Goal: Complete application form

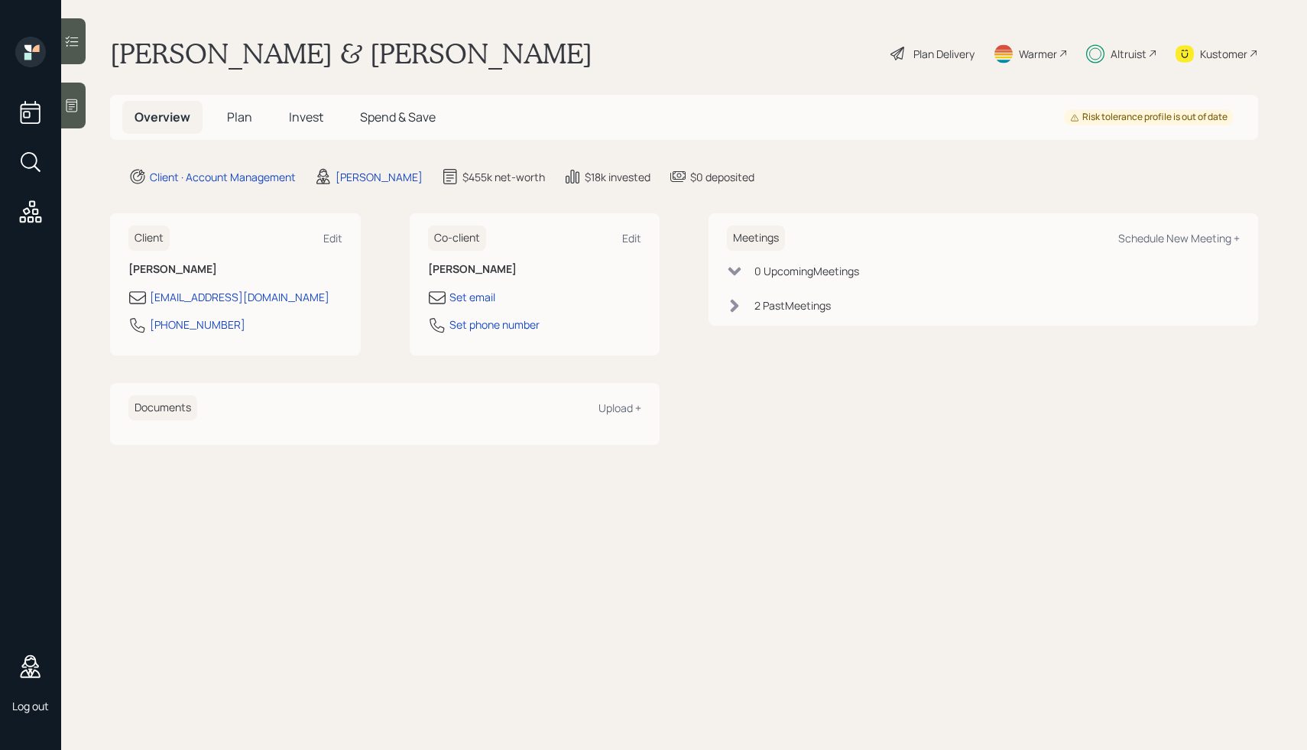
click at [232, 117] on span "Plan" at bounding box center [239, 117] width 25 height 17
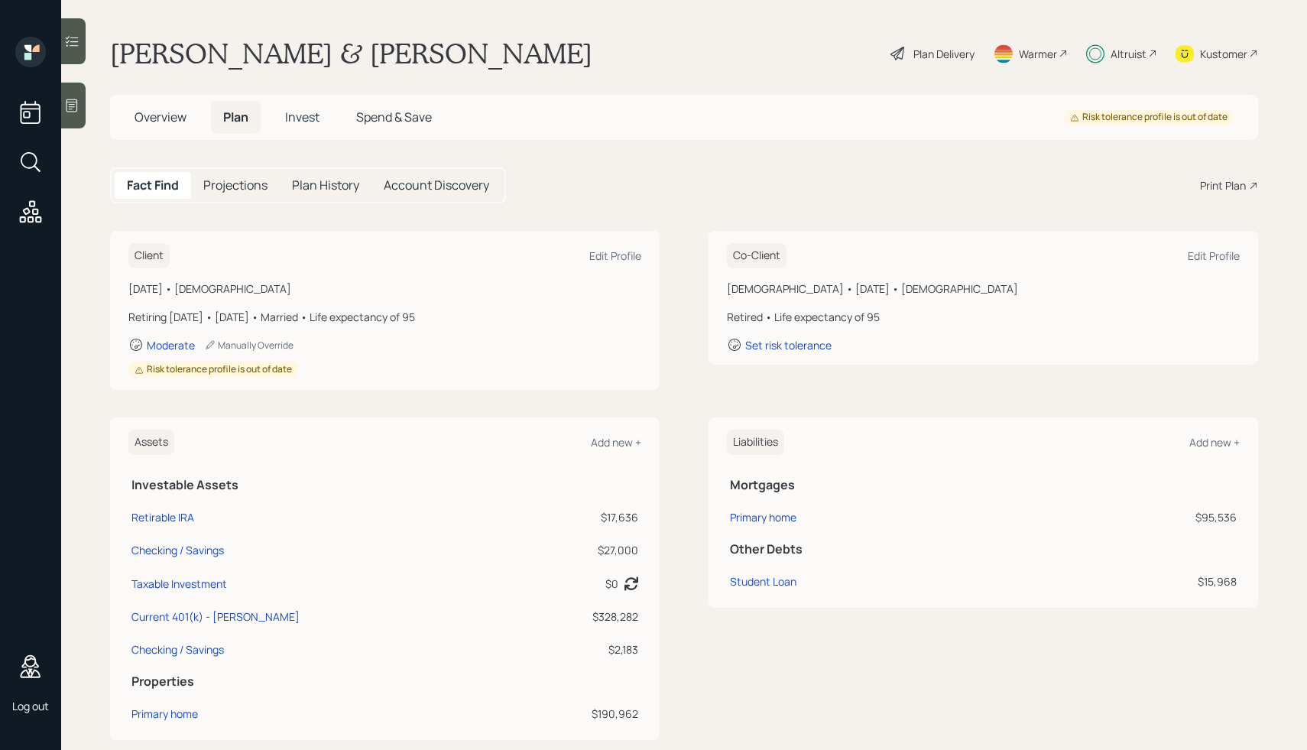
click at [307, 120] on span "Invest" at bounding box center [302, 117] width 34 height 17
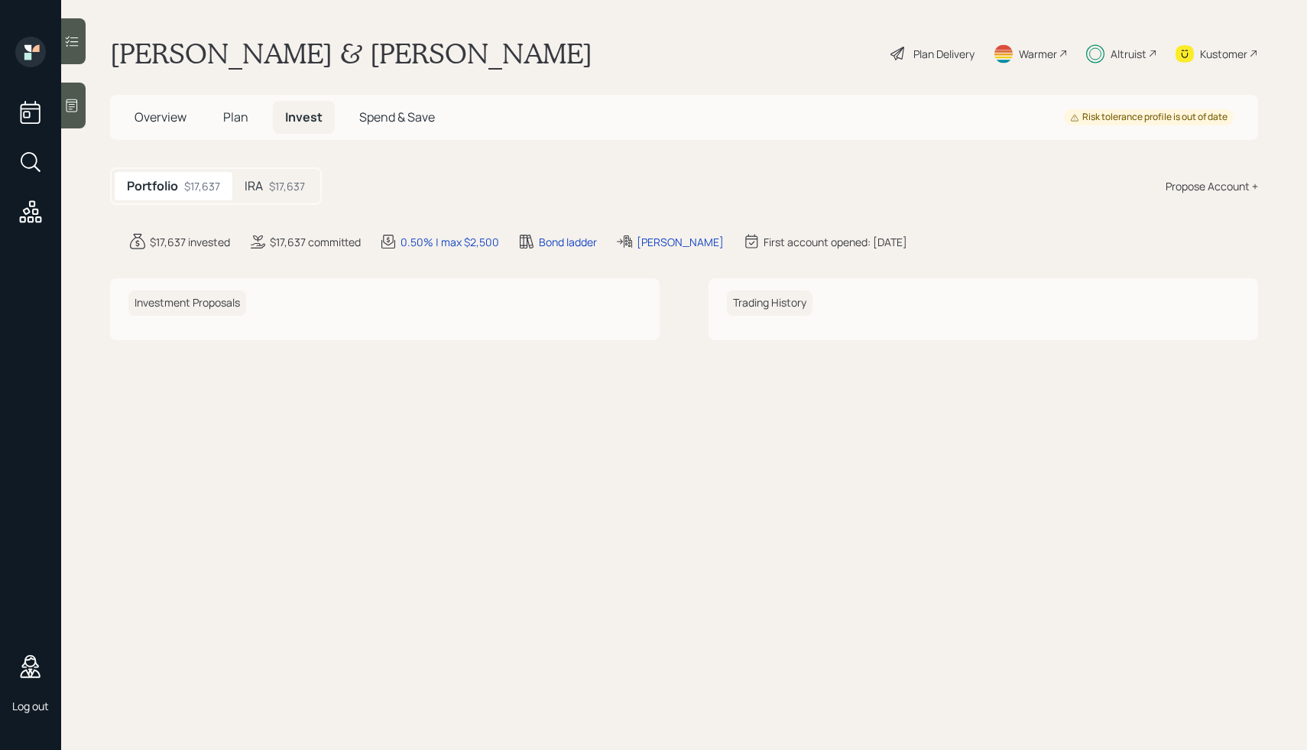
click at [381, 120] on span "Spend & Save" at bounding box center [397, 117] width 76 height 17
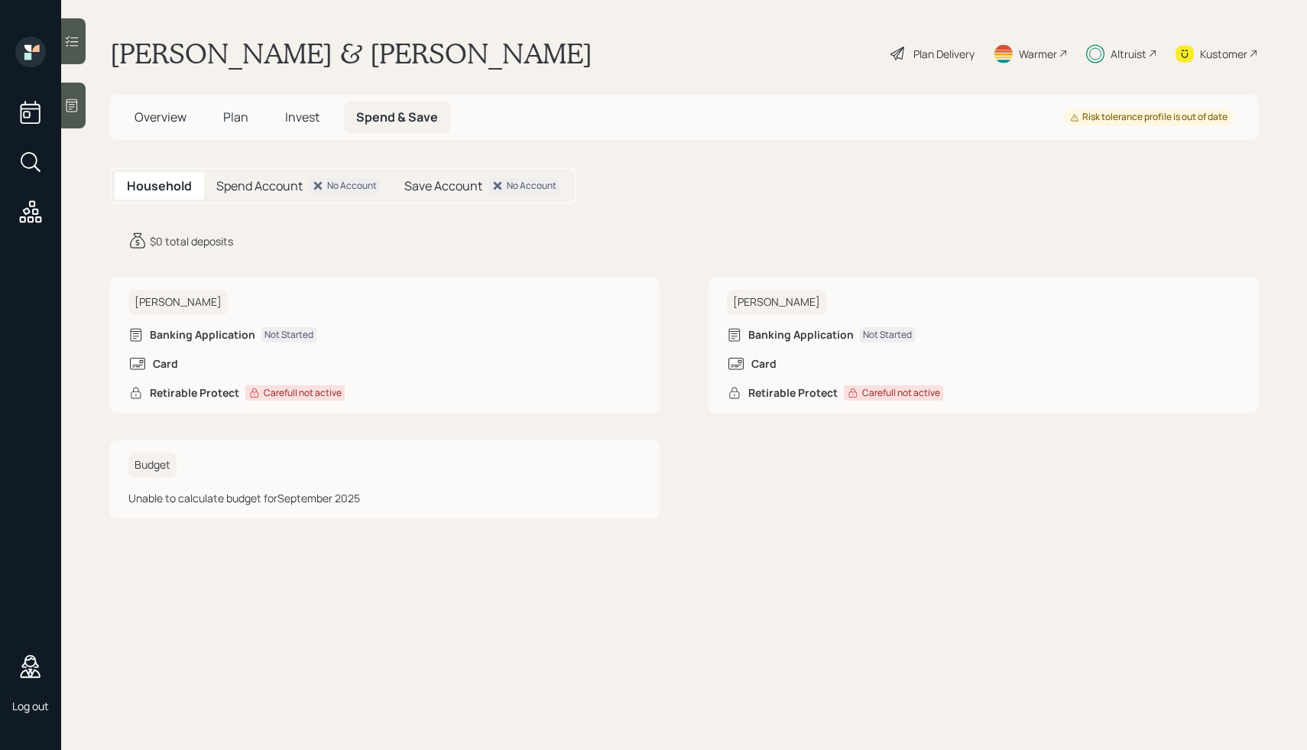
click at [914, 55] on div "Plan Delivery" at bounding box center [944, 54] width 61 height 16
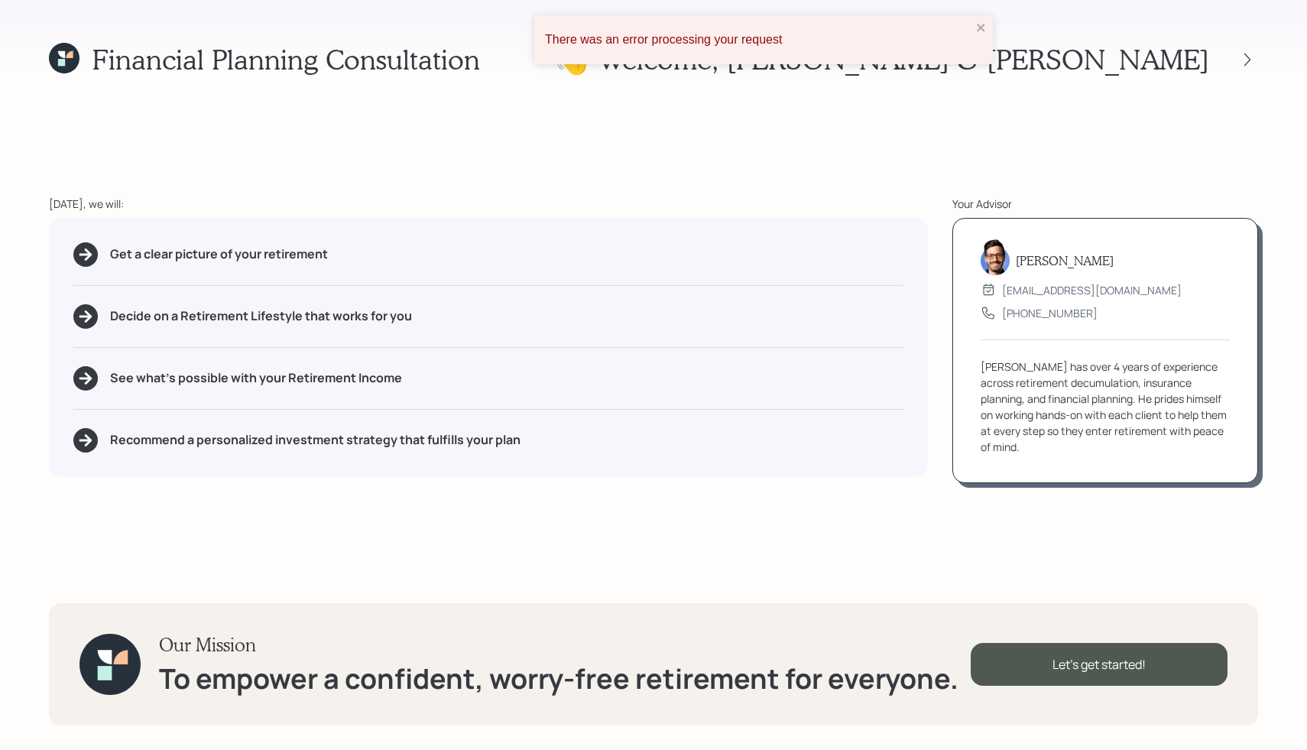
click at [829, 154] on div "Financial Planning Consultation 👋 Welcome , [PERSON_NAME] & [PERSON_NAME] [DATE…" at bounding box center [653, 375] width 1307 height 750
click at [452, 120] on div "Financial Planning Consultation 👋 Welcome , [PERSON_NAME] & [PERSON_NAME] [DATE…" at bounding box center [653, 375] width 1307 height 750
click at [469, 102] on div "Financial Planning Consultation 👋 Welcome , [PERSON_NAME] & [PERSON_NAME] [DATE…" at bounding box center [653, 375] width 1307 height 750
click at [70, 64] on icon at bounding box center [64, 58] width 31 height 31
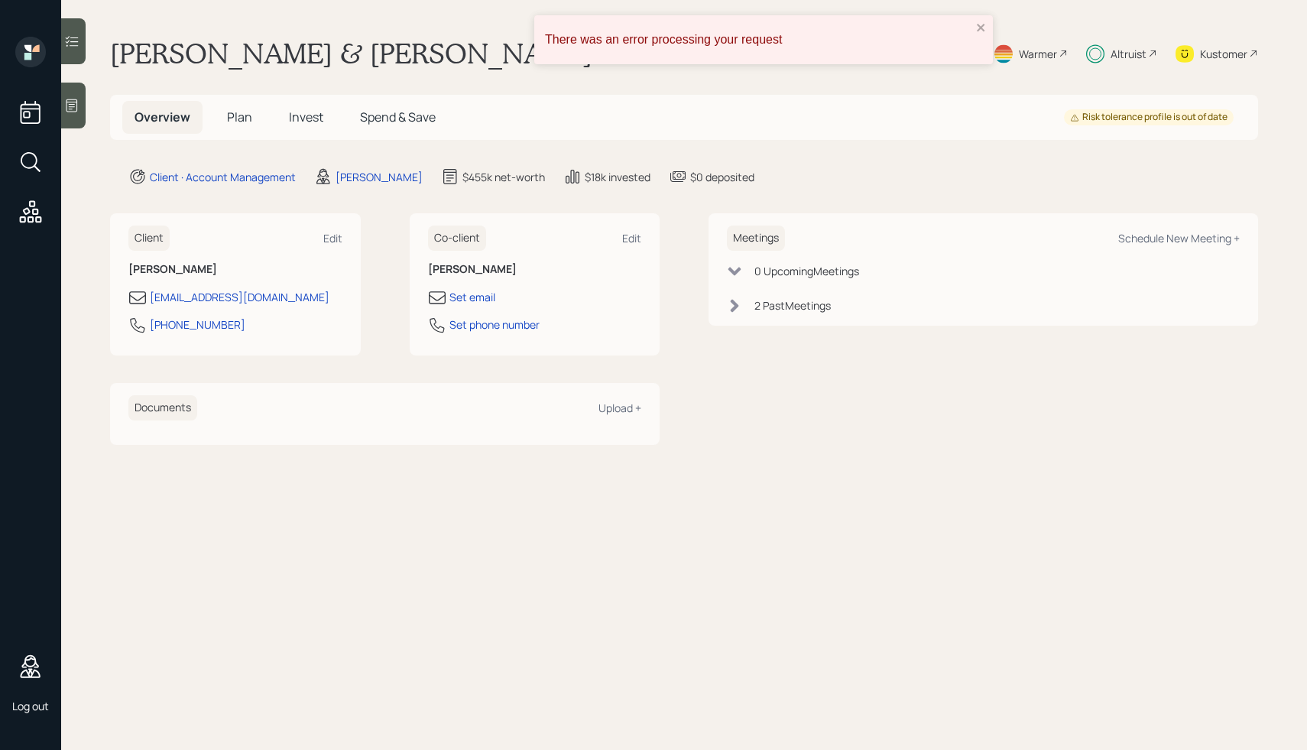
click at [236, 119] on span "Plan" at bounding box center [239, 117] width 25 height 17
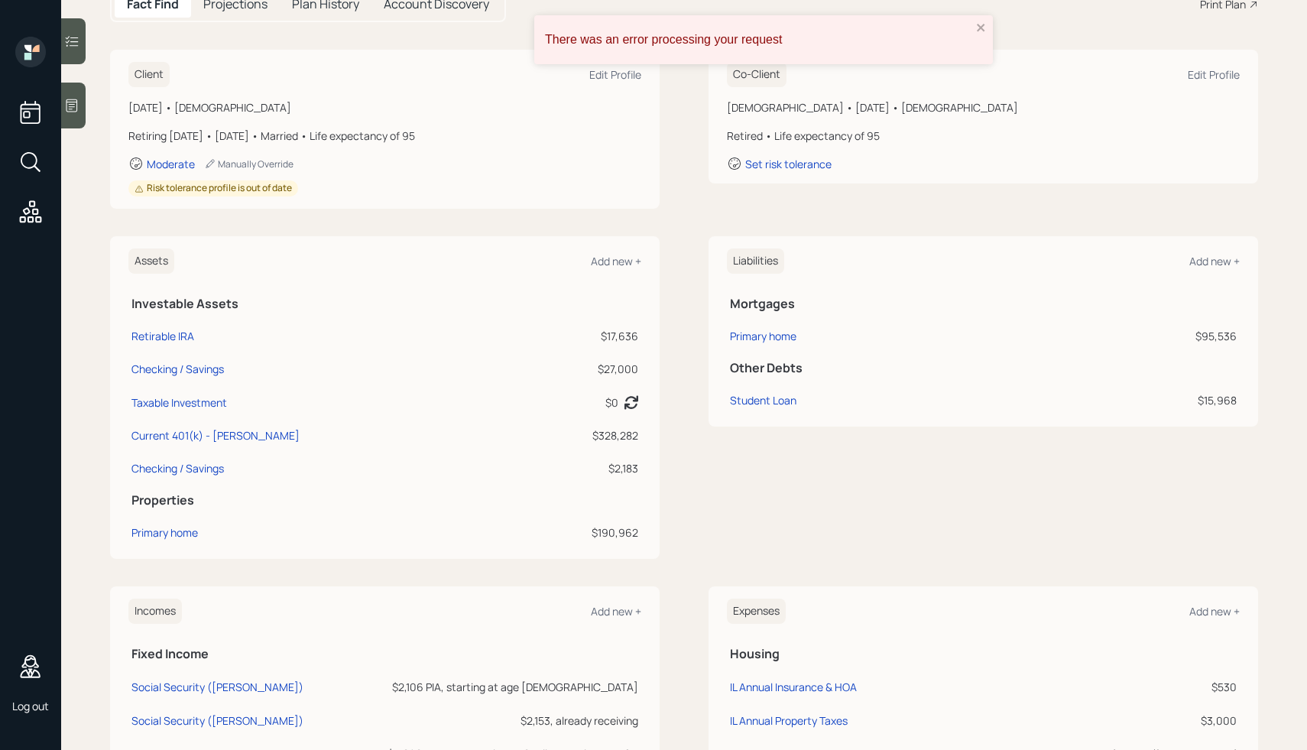
scroll to position [241, 0]
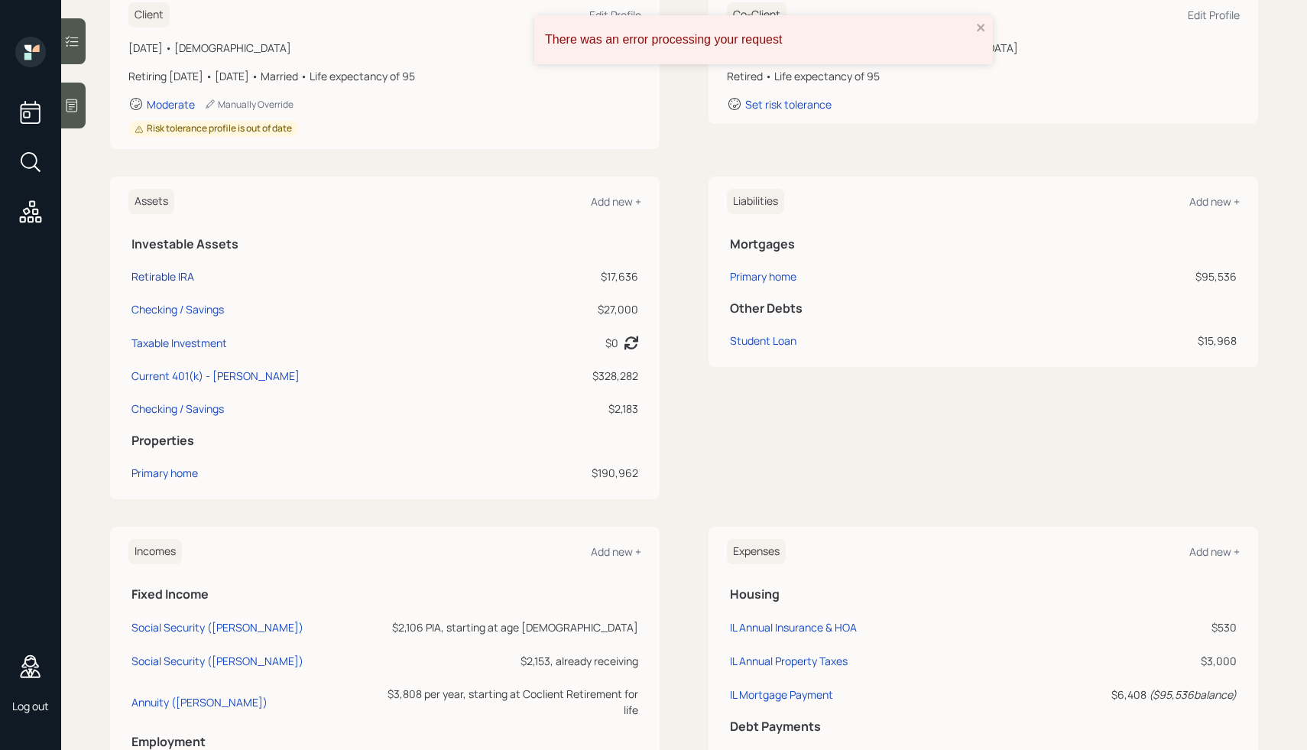
click at [166, 281] on div "Retirable IRA" at bounding box center [163, 276] width 63 height 16
select select "ira"
select select "balanced"
click at [170, 313] on div "Checking / Savings" at bounding box center [178, 309] width 93 height 16
select select "cash"
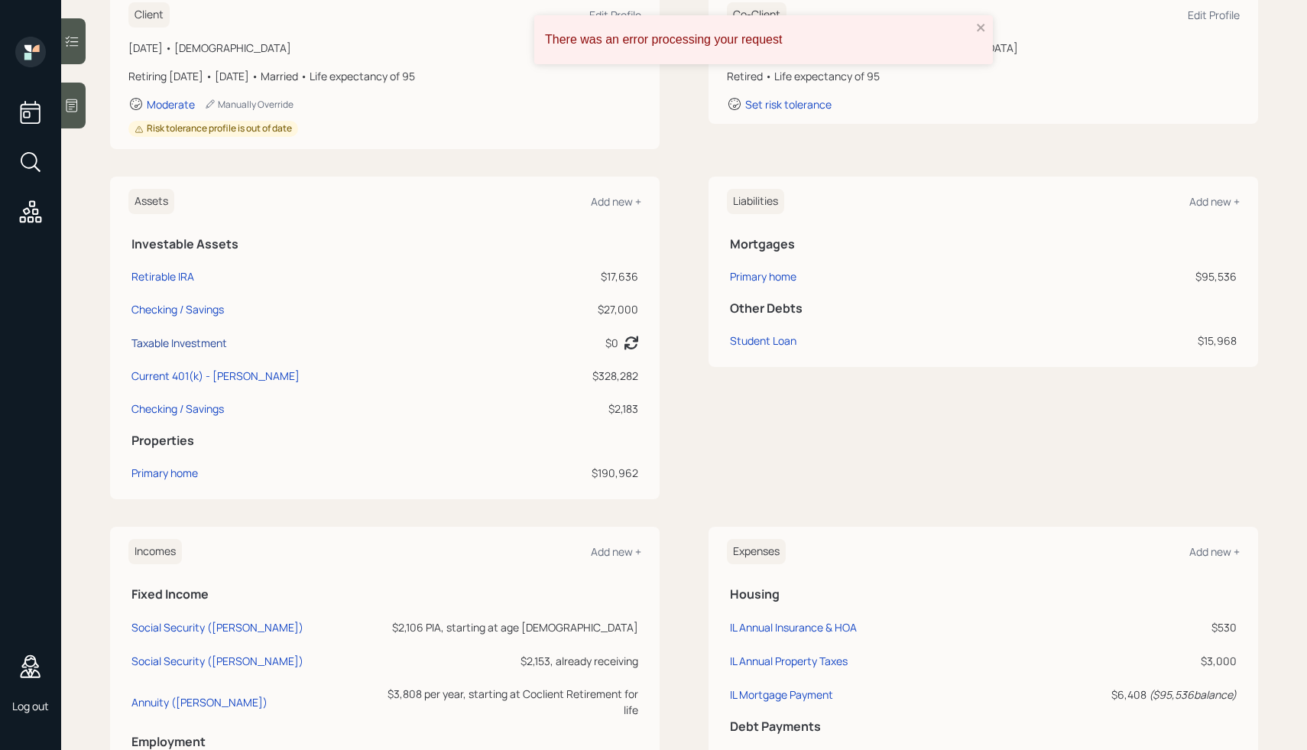
click at [167, 340] on div "Taxable Investment" at bounding box center [180, 343] width 96 height 16
select select "taxable"
select select "balanced"
click at [154, 374] on div "Current 401(k) - [PERSON_NAME]" at bounding box center [216, 376] width 168 height 16
select select "company_sponsored"
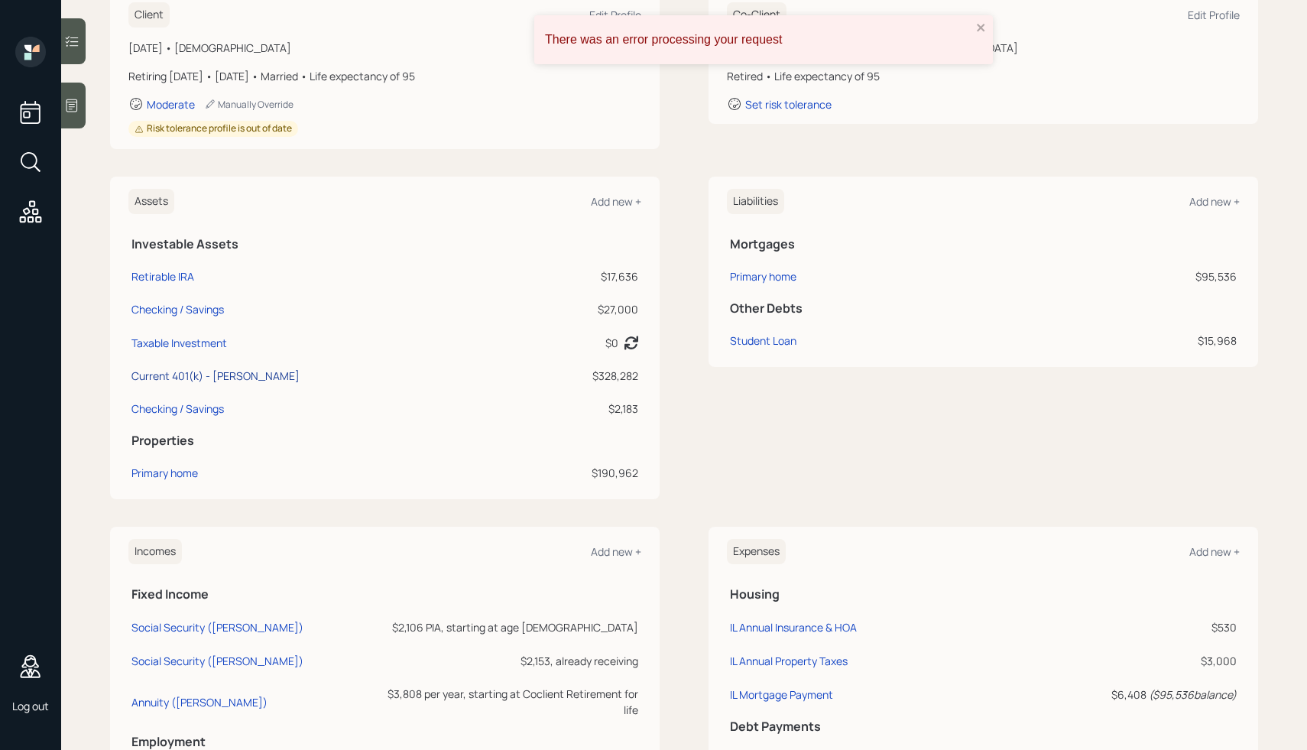
select select "balanced"
click at [154, 411] on div "Checking / Savings" at bounding box center [178, 409] width 93 height 16
select select "taxable"
click at [180, 306] on div "Checking / Savings" at bounding box center [178, 309] width 93 height 16
select select "cash"
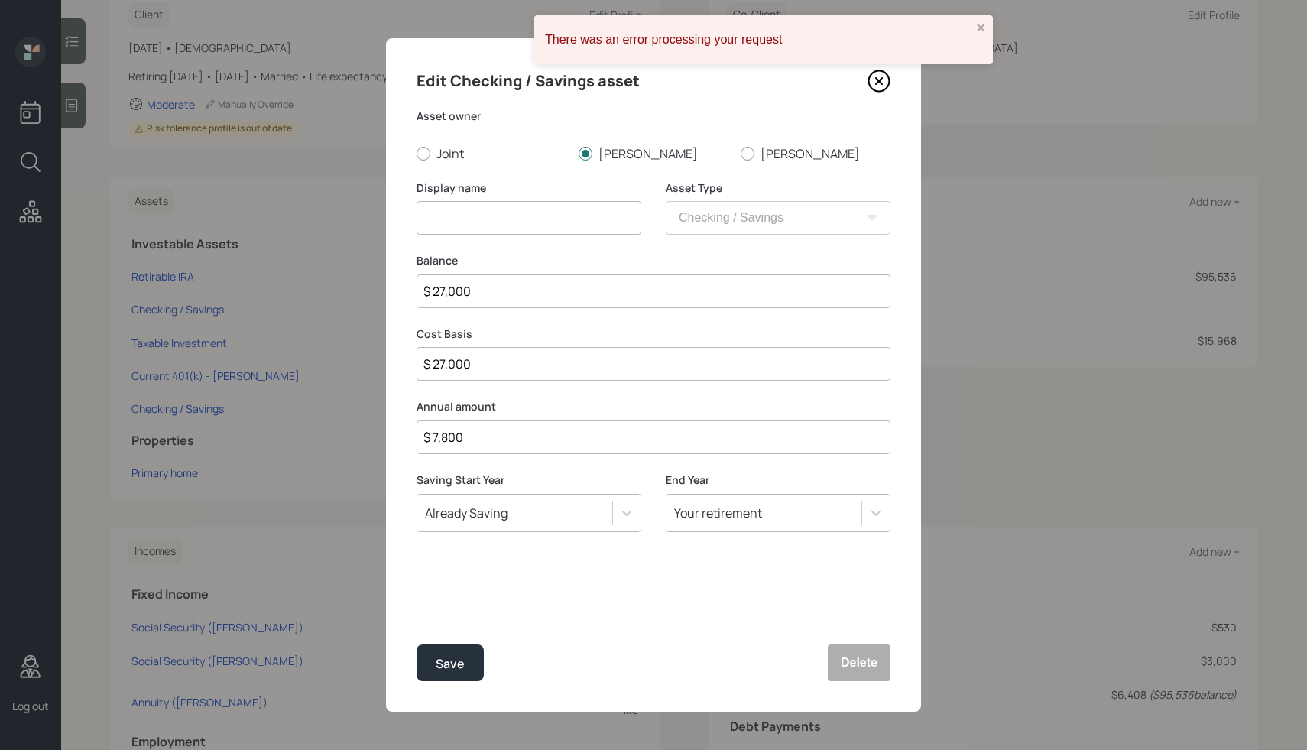
click at [461, 214] on input at bounding box center [529, 218] width 225 height 34
type input "Checking / Savings"
click at [464, 221] on input "Checking / Savings" at bounding box center [529, 218] width 225 height 34
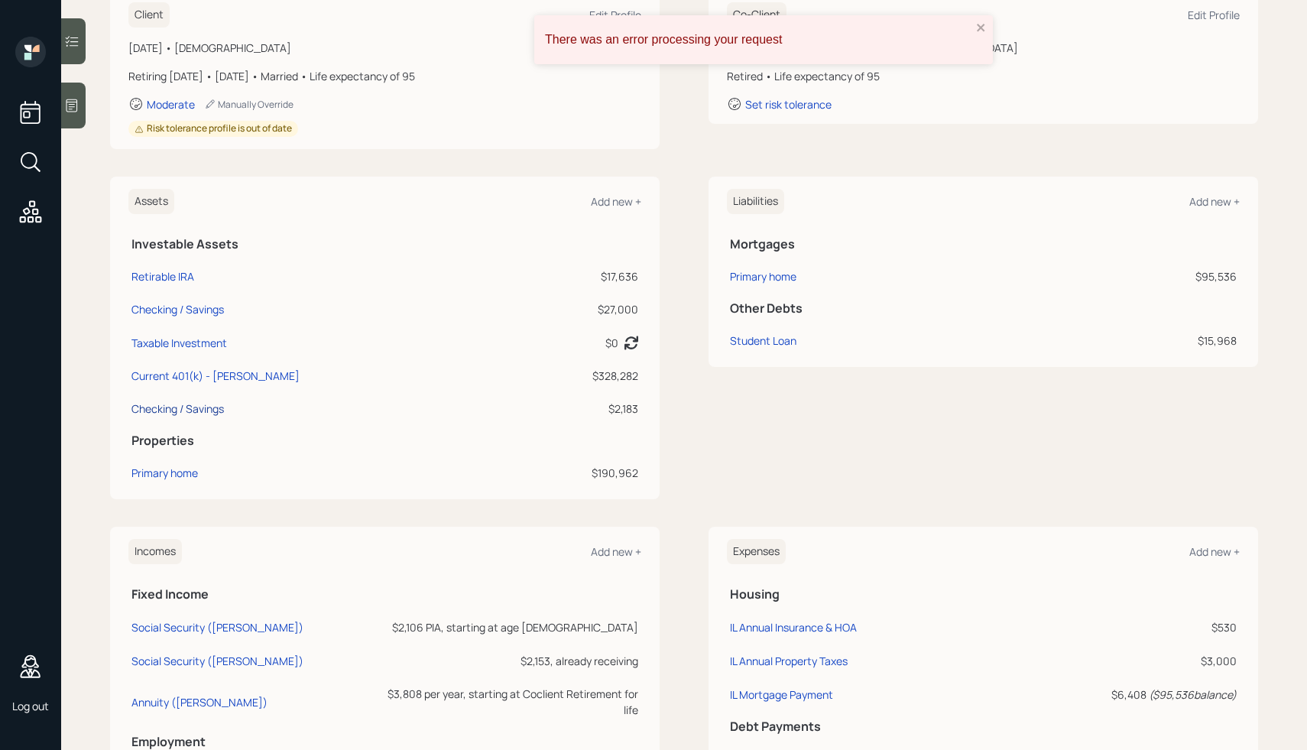
click at [178, 414] on div "Checking / Savings" at bounding box center [178, 409] width 93 height 16
select select "taxable"
click at [193, 313] on div "Checking / Savings" at bounding box center [178, 309] width 93 height 16
select select "cash"
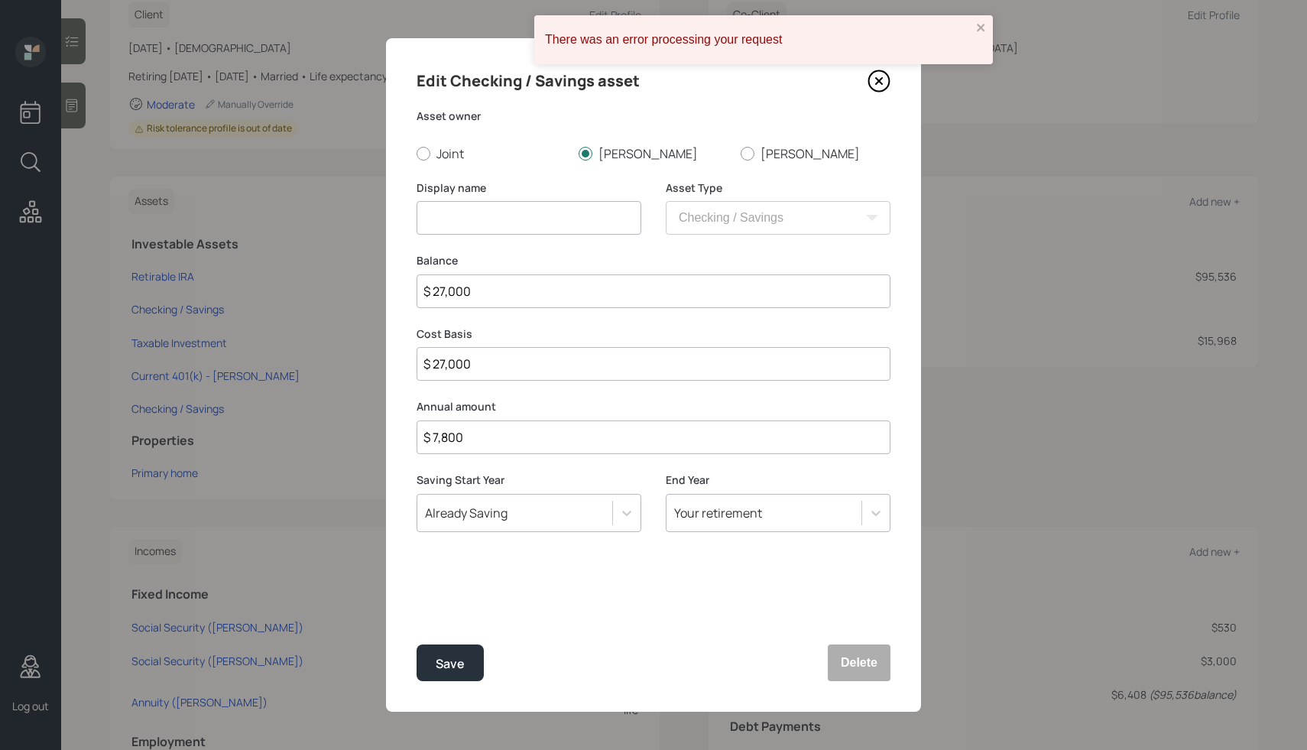
click at [480, 210] on input at bounding box center [529, 218] width 225 height 34
type input "Checking / Savings #1"
click at [443, 655] on div "Save" at bounding box center [450, 664] width 29 height 21
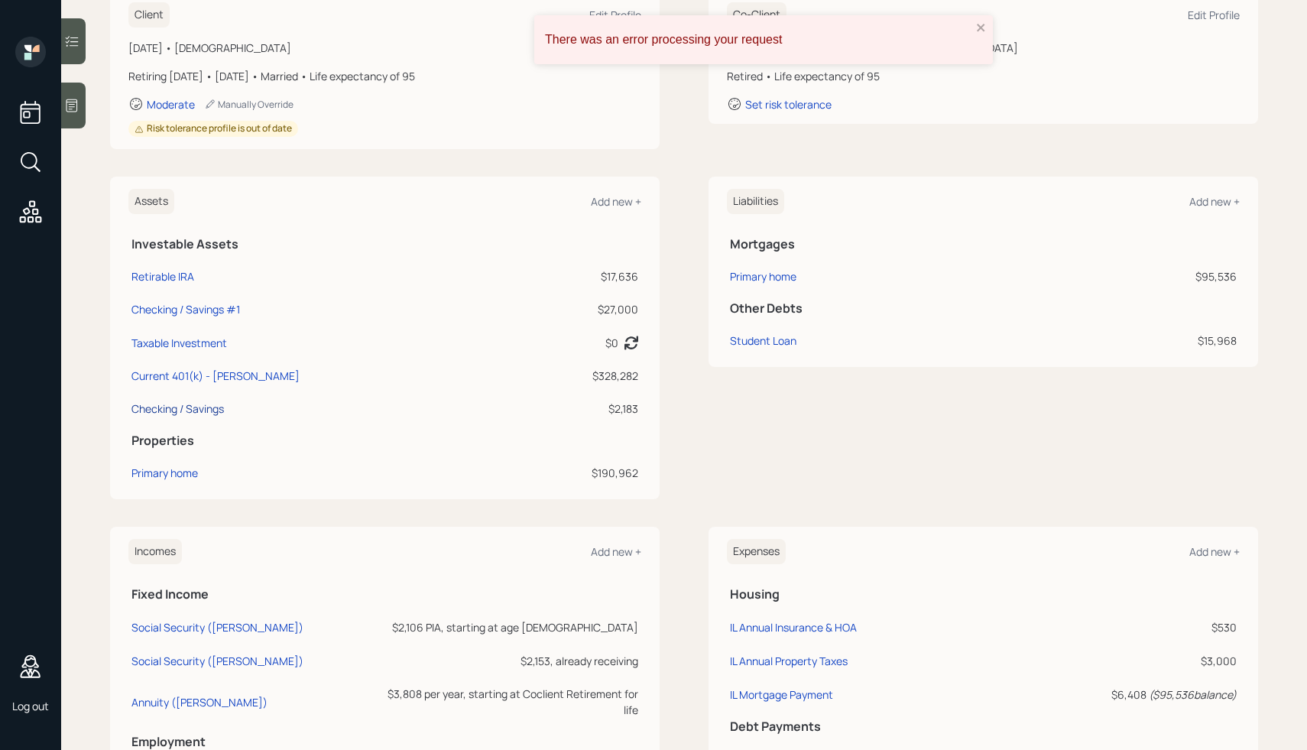
click at [201, 410] on div "Checking / Savings" at bounding box center [178, 409] width 93 height 16
select select "taxable"
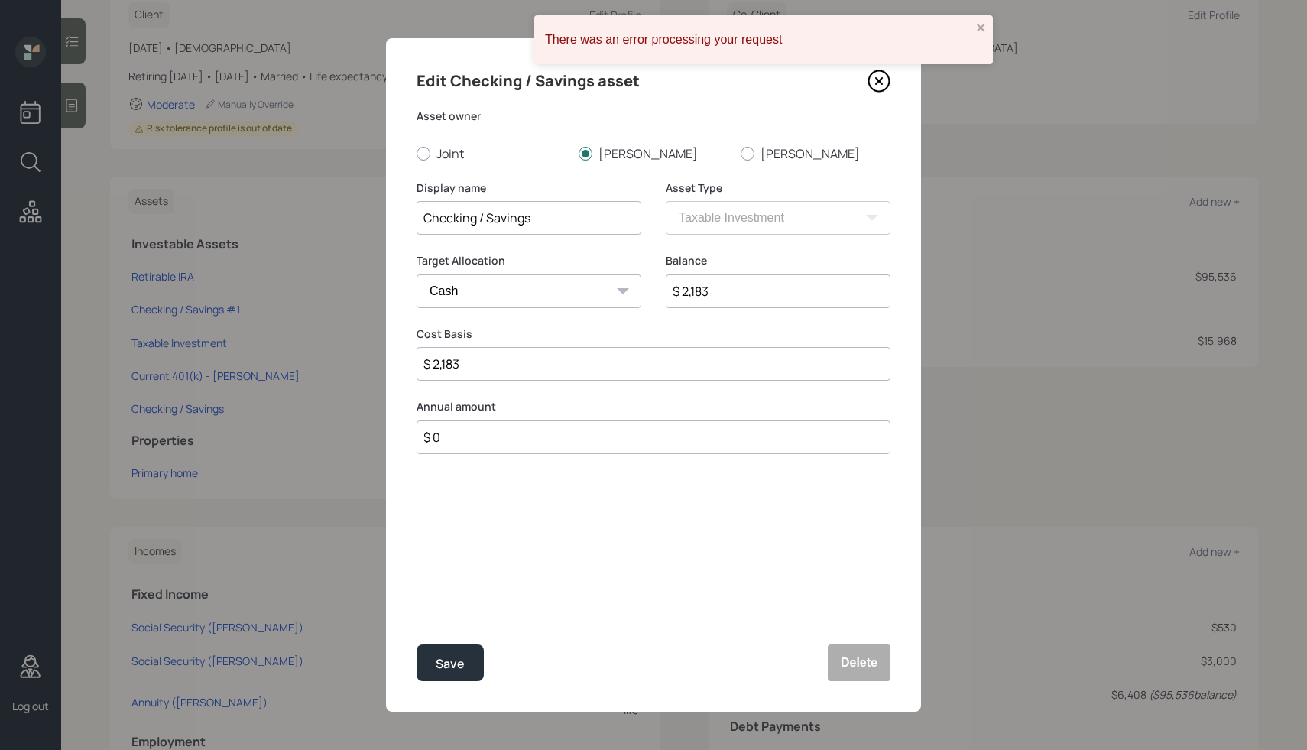
click at [554, 226] on input "Checking / Savings" at bounding box center [529, 218] width 225 height 34
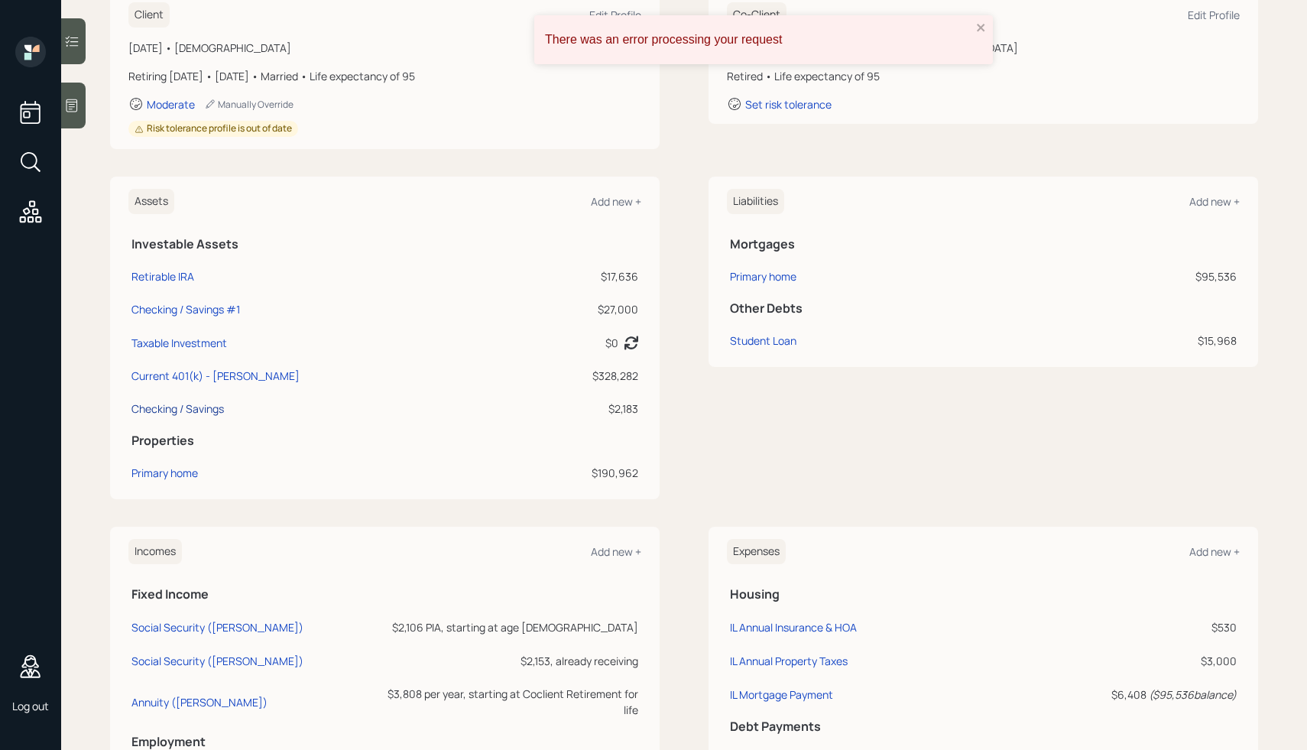
click at [178, 411] on div "Checking / Savings" at bounding box center [178, 409] width 93 height 16
select select "taxable"
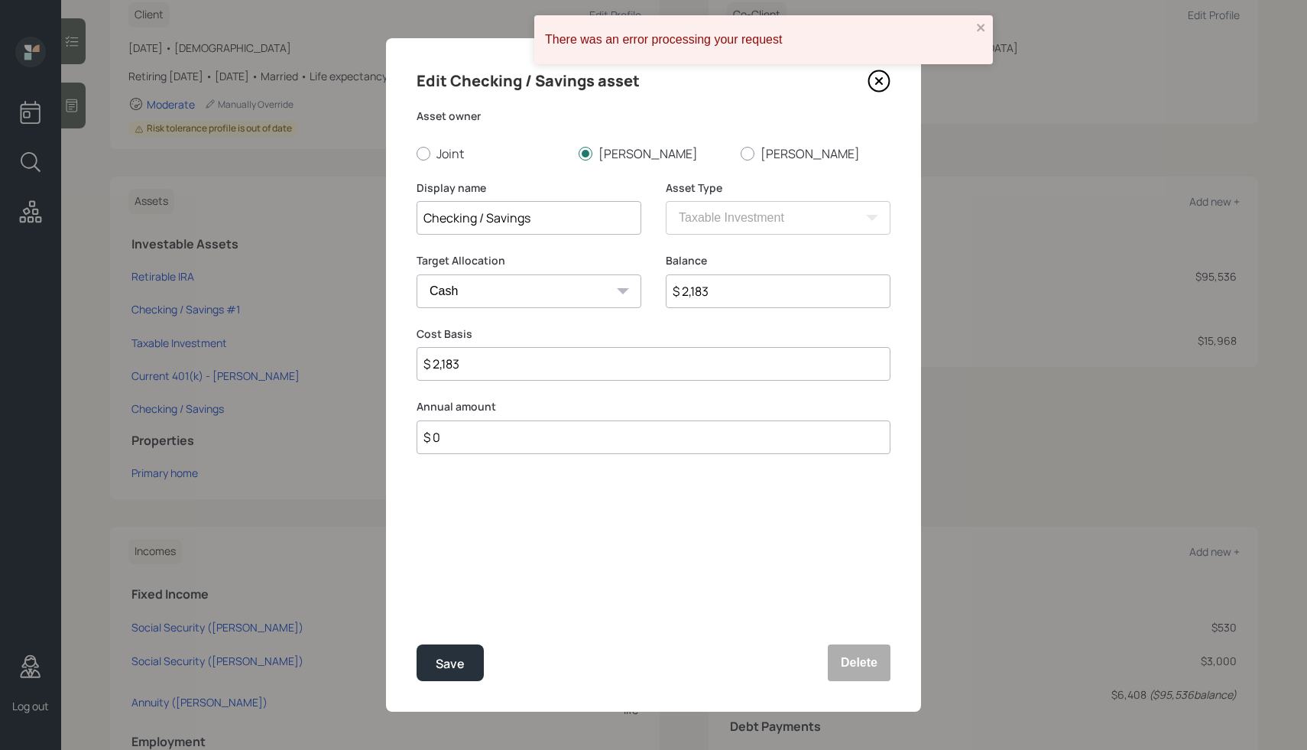
click at [558, 217] on input "Checking / Savings" at bounding box center [529, 218] width 225 height 34
type input "Checking / Savings #2"
click at [458, 648] on button "Save" at bounding box center [450, 663] width 67 height 37
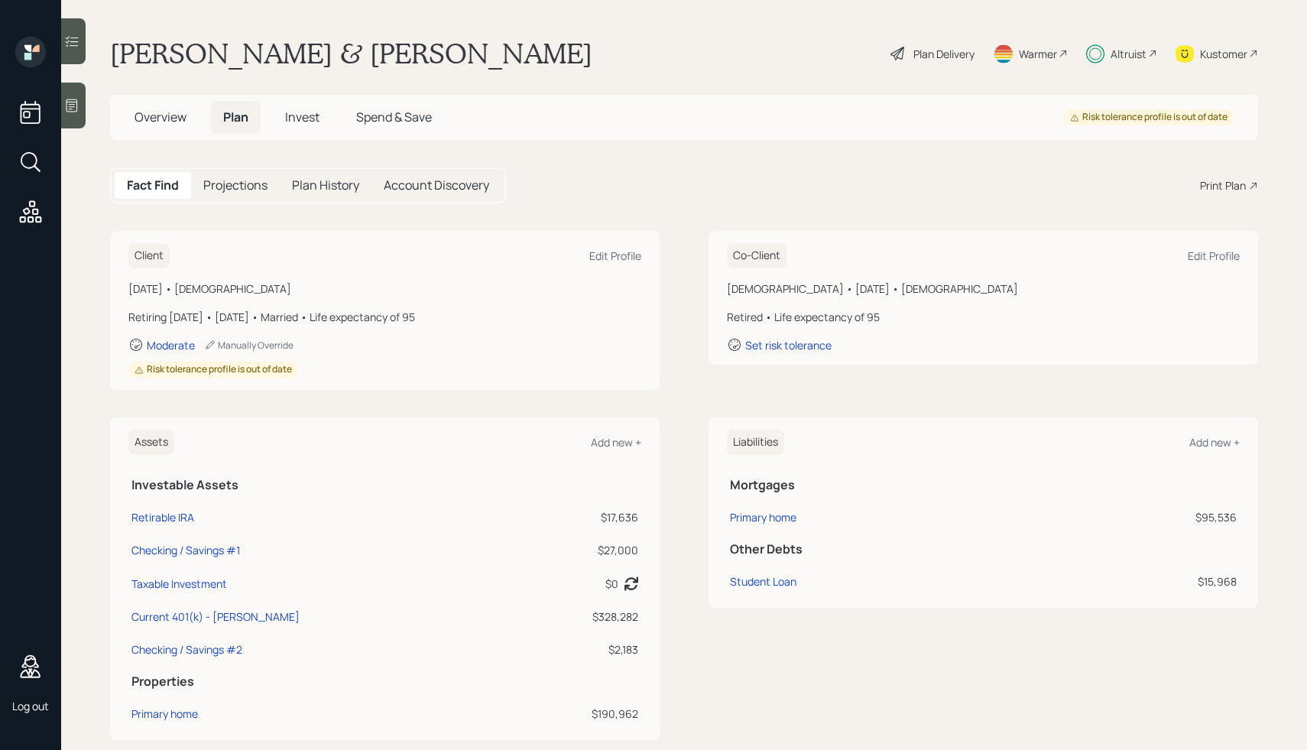
click at [919, 47] on div "Plan Delivery" at bounding box center [944, 54] width 61 height 16
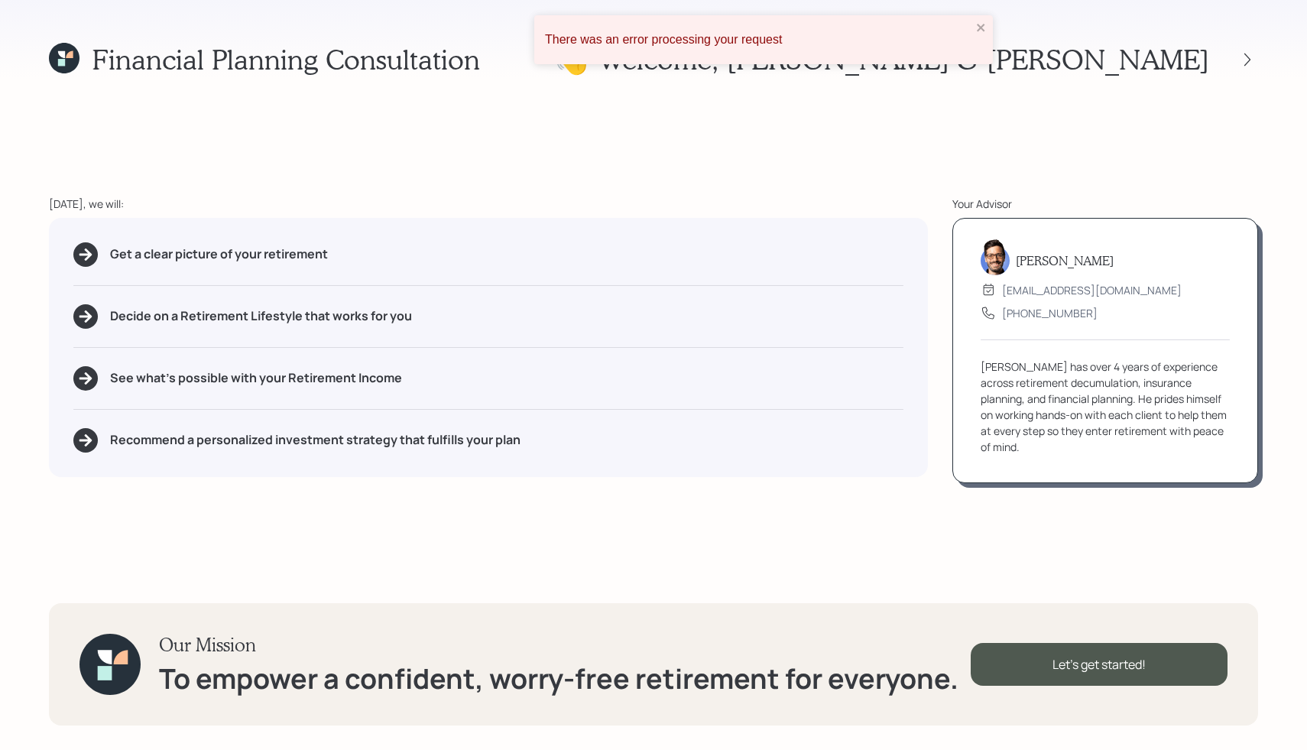
click at [56, 82] on div "Financial Planning Consultation 👋 Welcome , [PERSON_NAME] & [PERSON_NAME] [DATE…" at bounding box center [653, 375] width 1307 height 750
click at [67, 48] on icon at bounding box center [64, 58] width 31 height 31
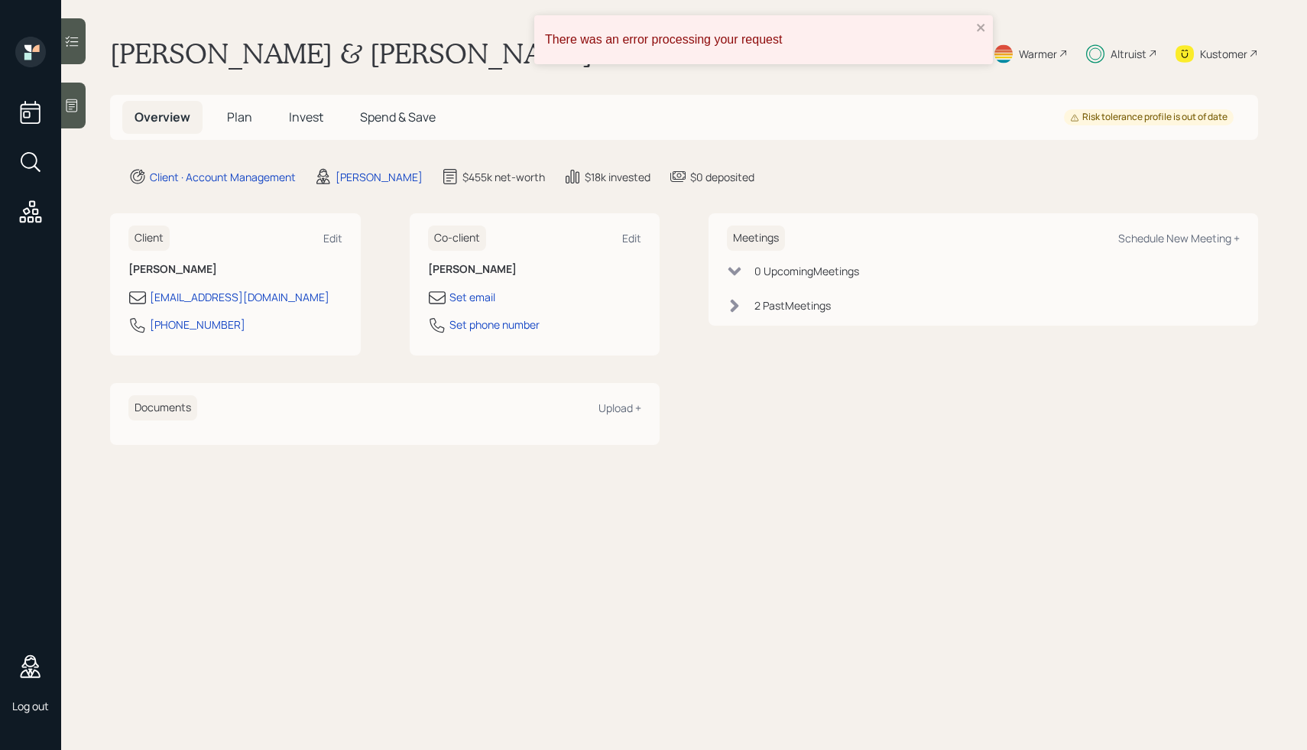
click at [242, 112] on span "Plan" at bounding box center [239, 117] width 25 height 17
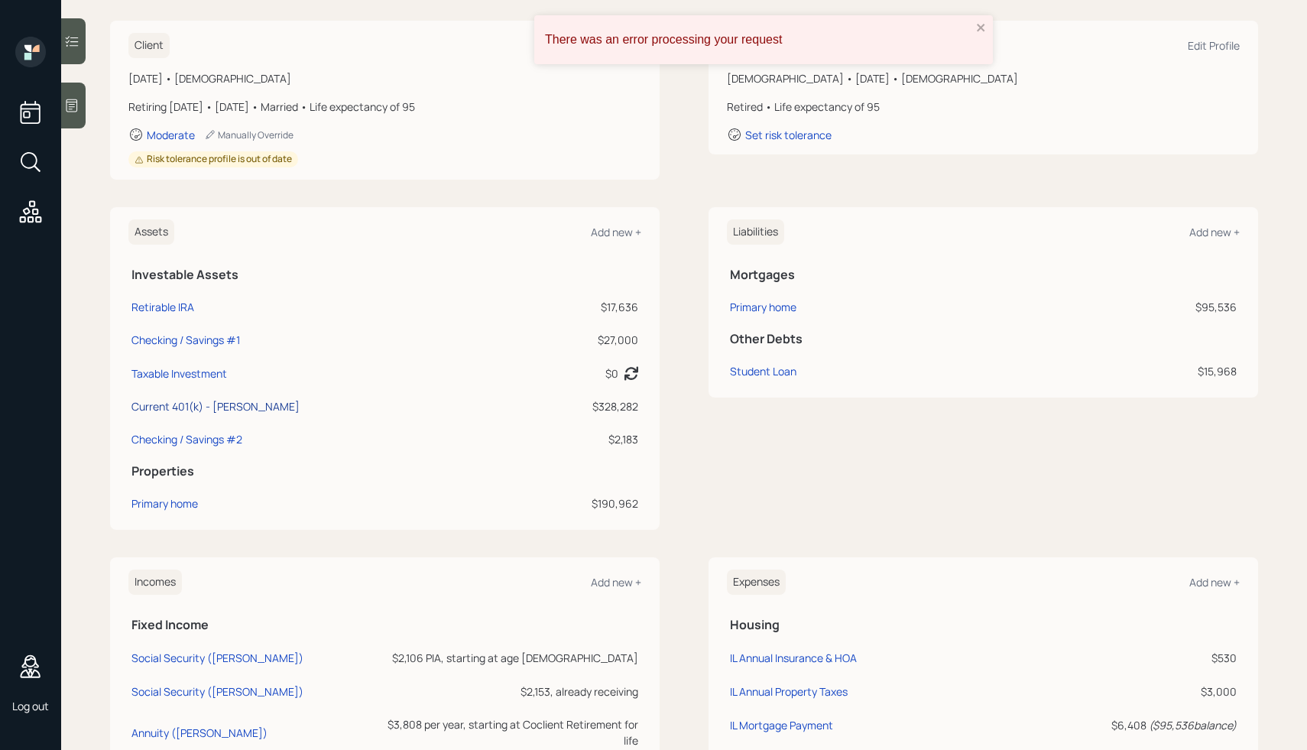
scroll to position [226, 0]
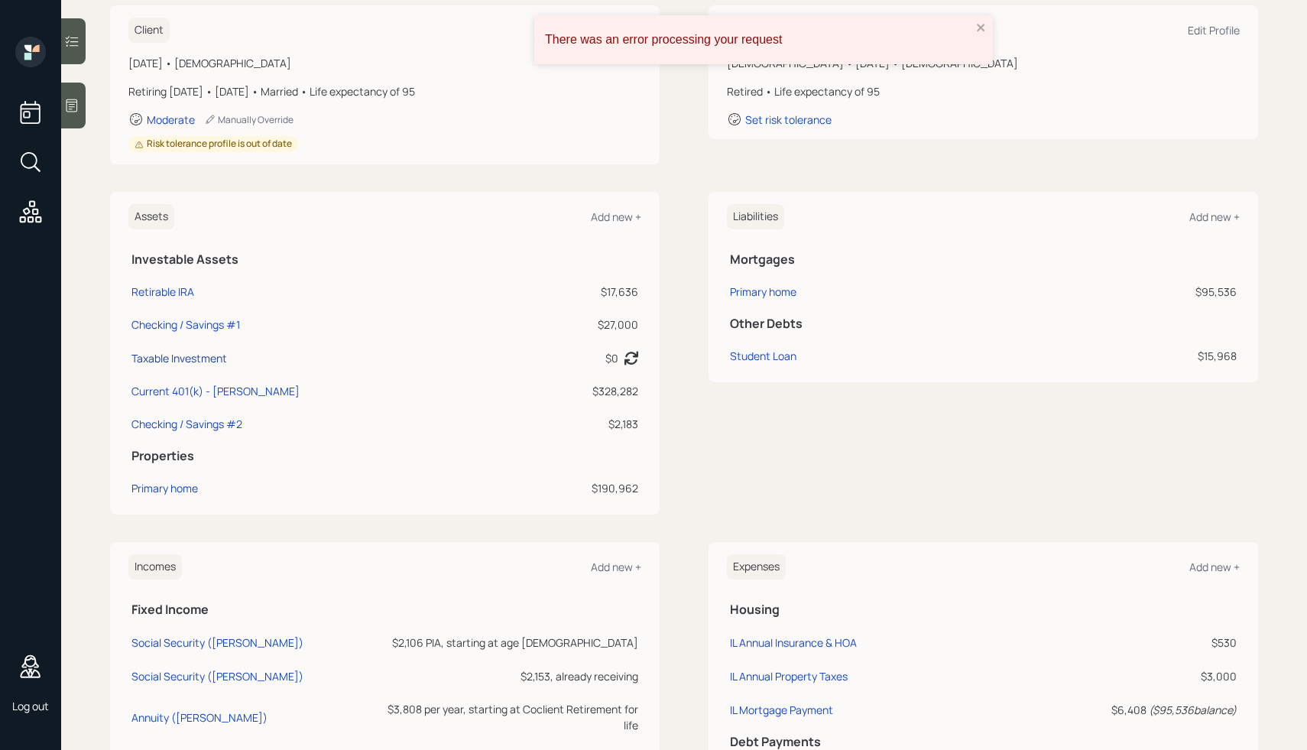
click at [180, 359] on div "Taxable Investment" at bounding box center [180, 358] width 96 height 16
select select "taxable"
select select "balanced"
click at [176, 395] on div "Current 401(k) - [PERSON_NAME]" at bounding box center [216, 391] width 168 height 16
select select "company_sponsored"
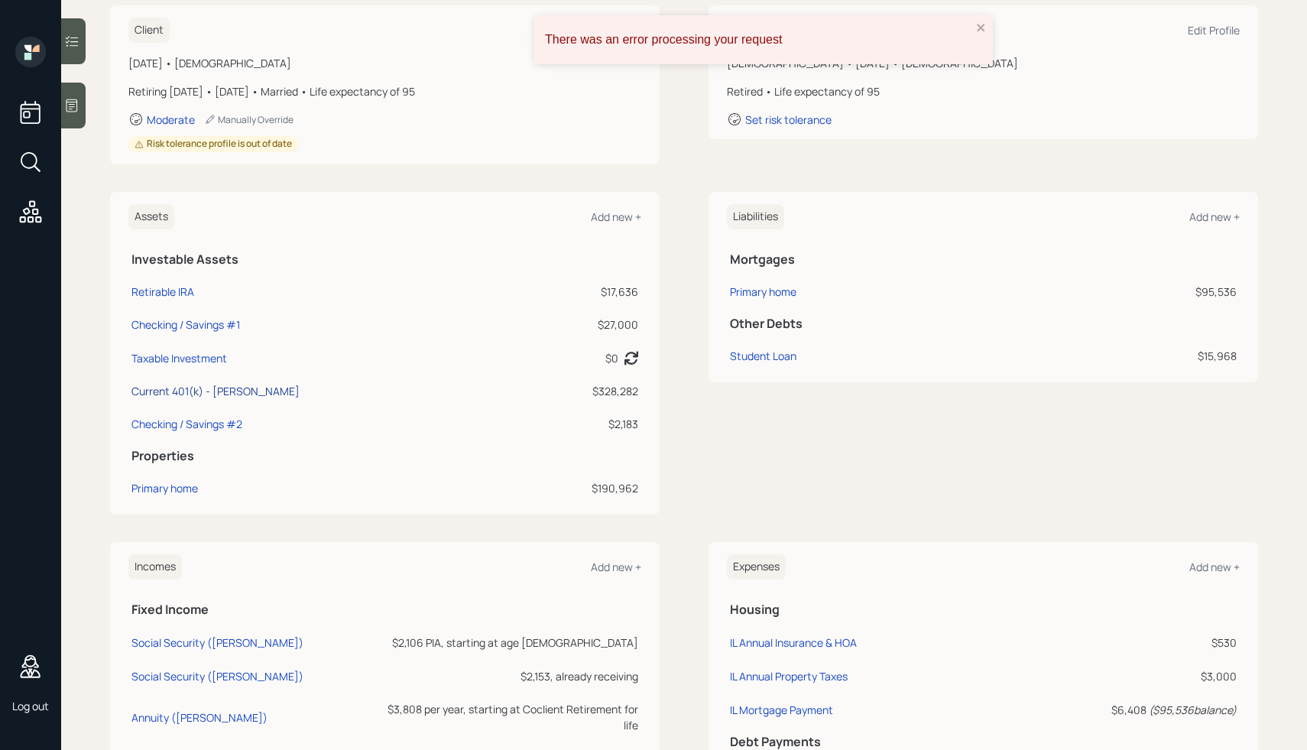
select select "balanced"
click at [158, 488] on div "Primary home" at bounding box center [165, 488] width 67 height 16
click at [183, 359] on div "Taxable Investment" at bounding box center [180, 358] width 96 height 16
select select "taxable"
select select "balanced"
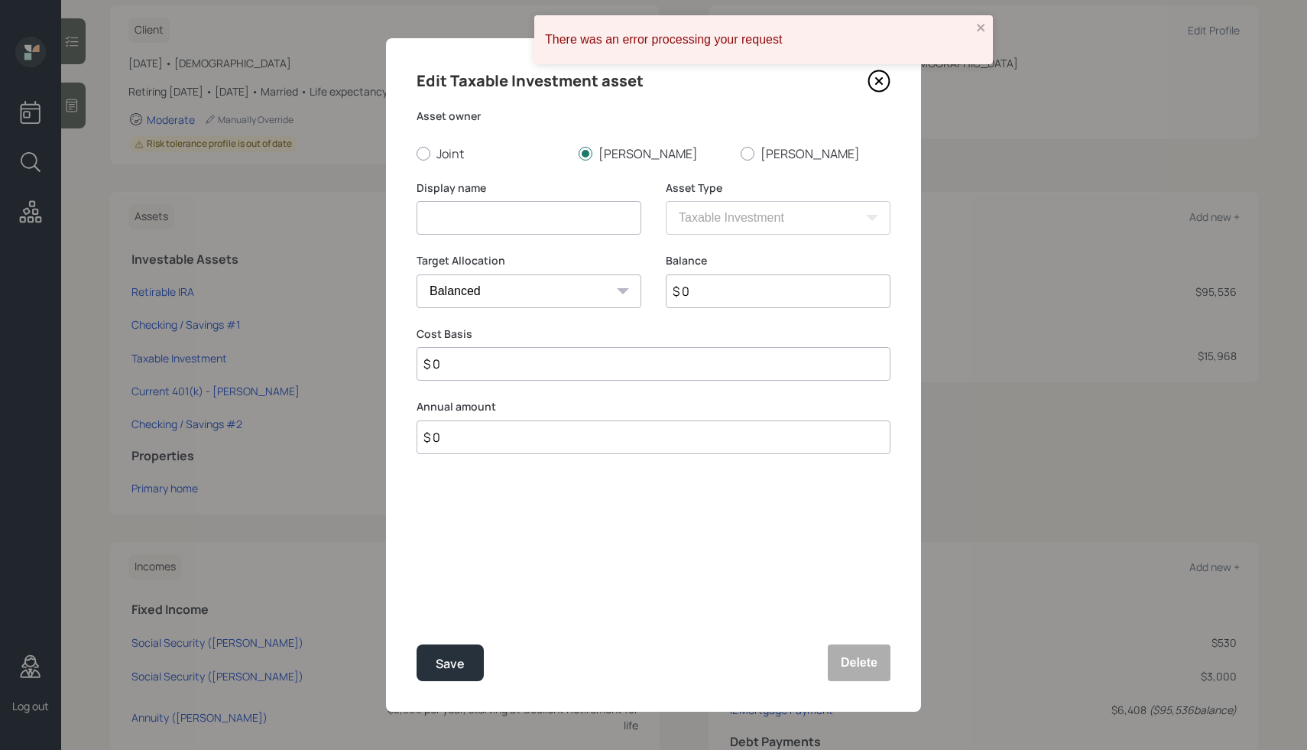
click at [506, 228] on input at bounding box center [529, 218] width 225 height 34
type input "Taxable Account - [PERSON_NAME]"
click at [458, 665] on div "Save" at bounding box center [450, 664] width 29 height 21
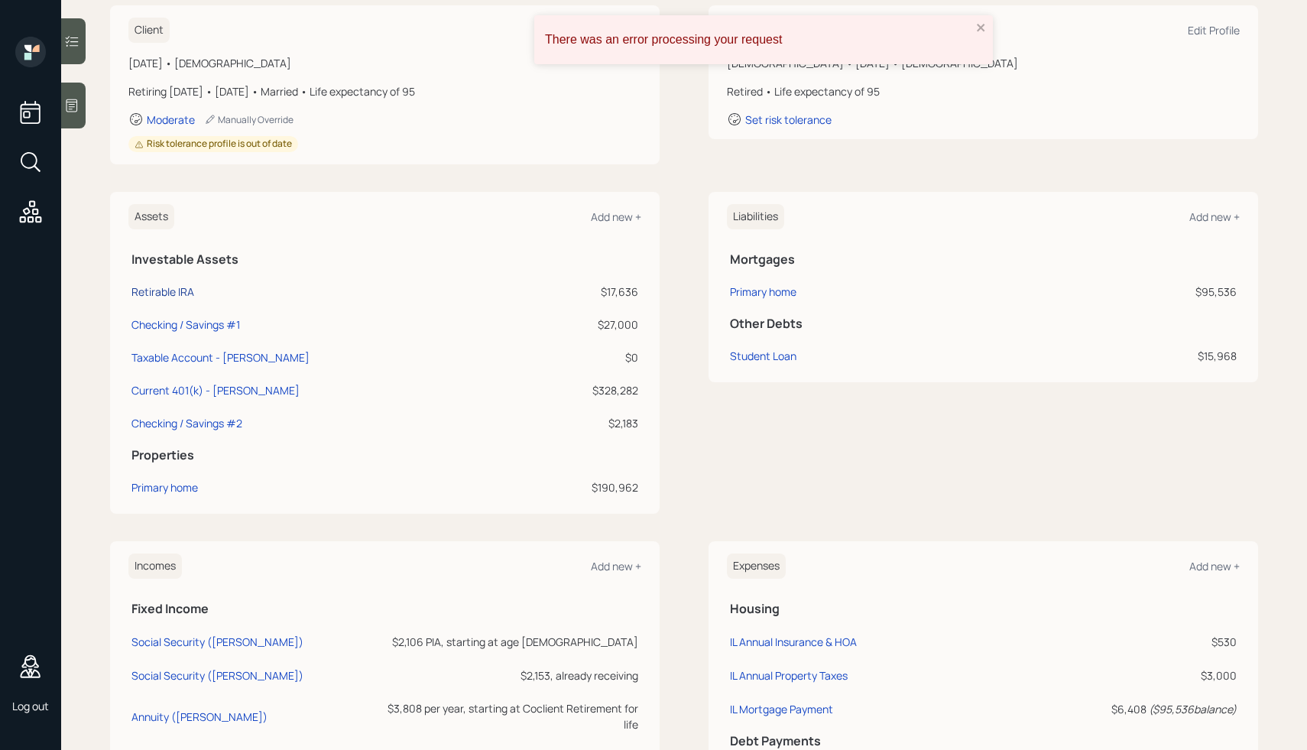
click at [173, 295] on div "Retirable IRA" at bounding box center [163, 292] width 63 height 16
select select "ira"
select select "balanced"
click at [206, 359] on div "Taxable Account - Jamie" at bounding box center [221, 357] width 178 height 16
select select "taxable"
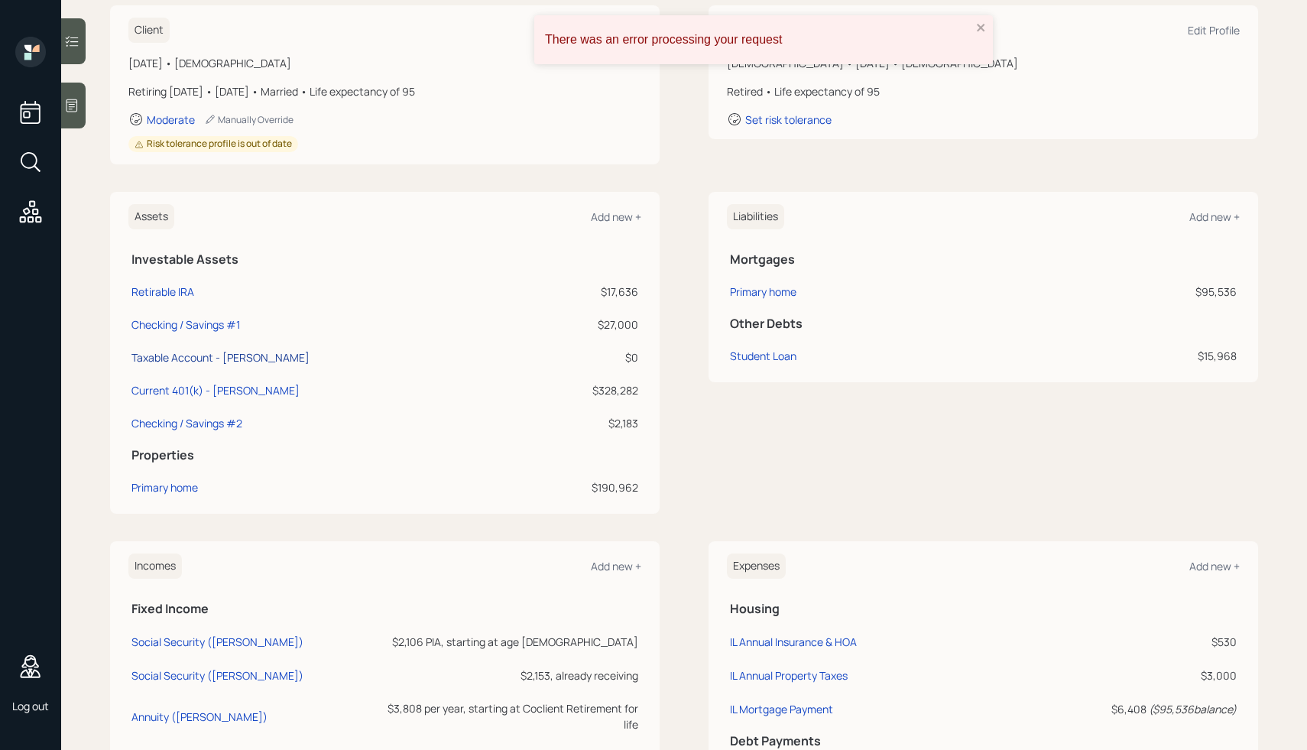
select select "balanced"
click at [580, 221] on div "Assets Add new +" at bounding box center [384, 216] width 513 height 25
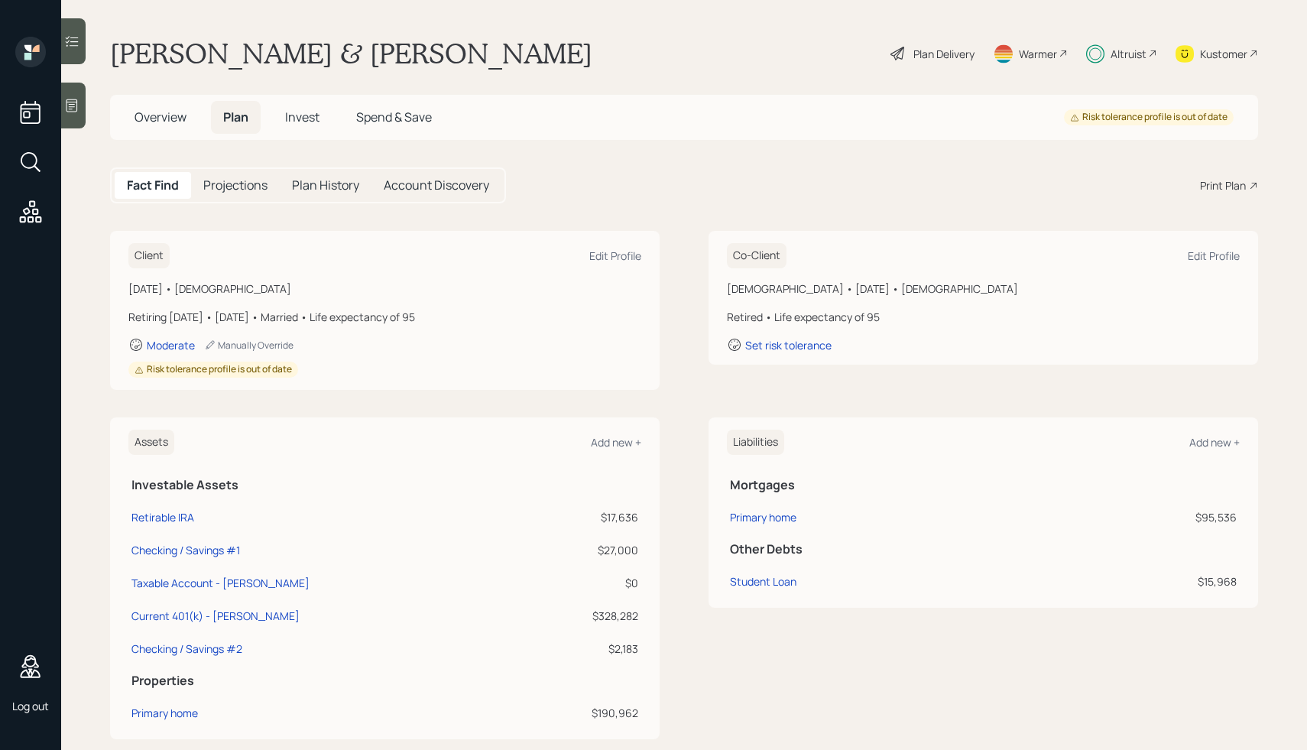
click at [926, 48] on div "Plan Delivery" at bounding box center [944, 54] width 61 height 16
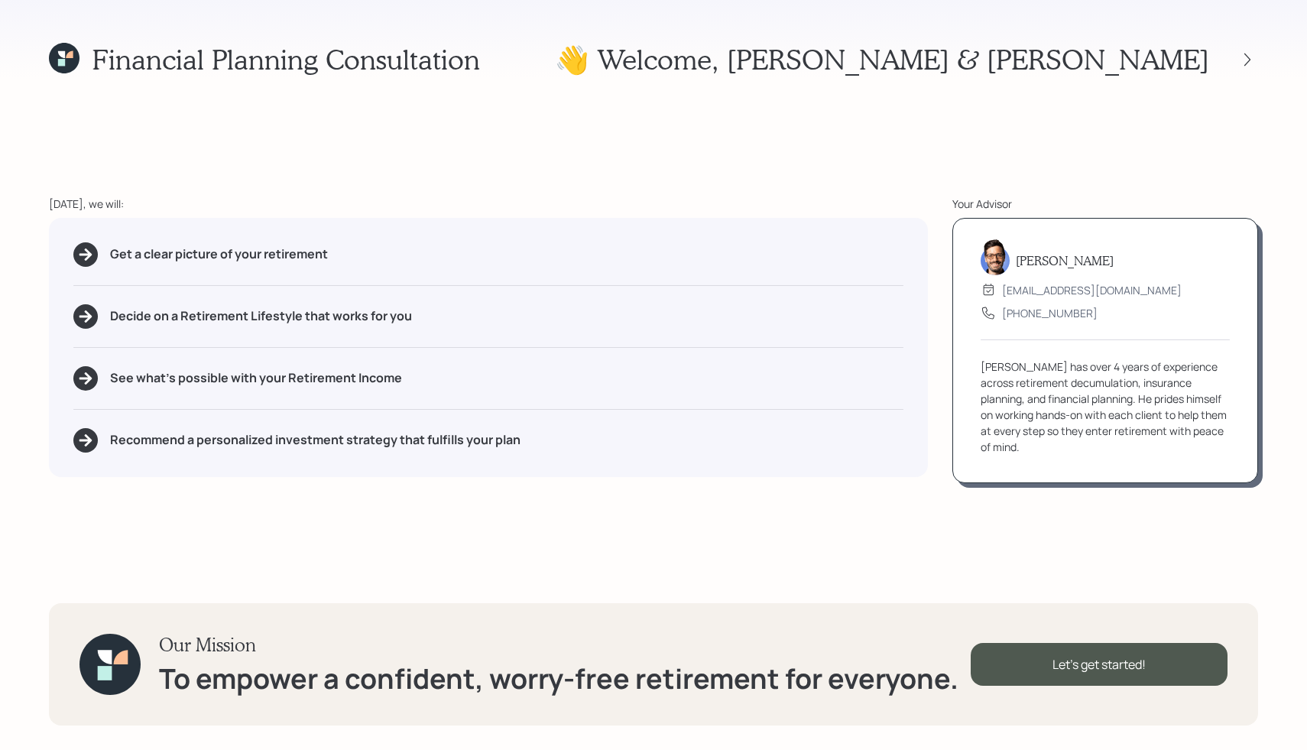
click at [634, 141] on div "Financial Planning Consultation 👋 Welcome , [PERSON_NAME] & [PERSON_NAME] [DATE…" at bounding box center [653, 375] width 1307 height 750
click at [1247, 60] on icon at bounding box center [1247, 59] width 15 height 15
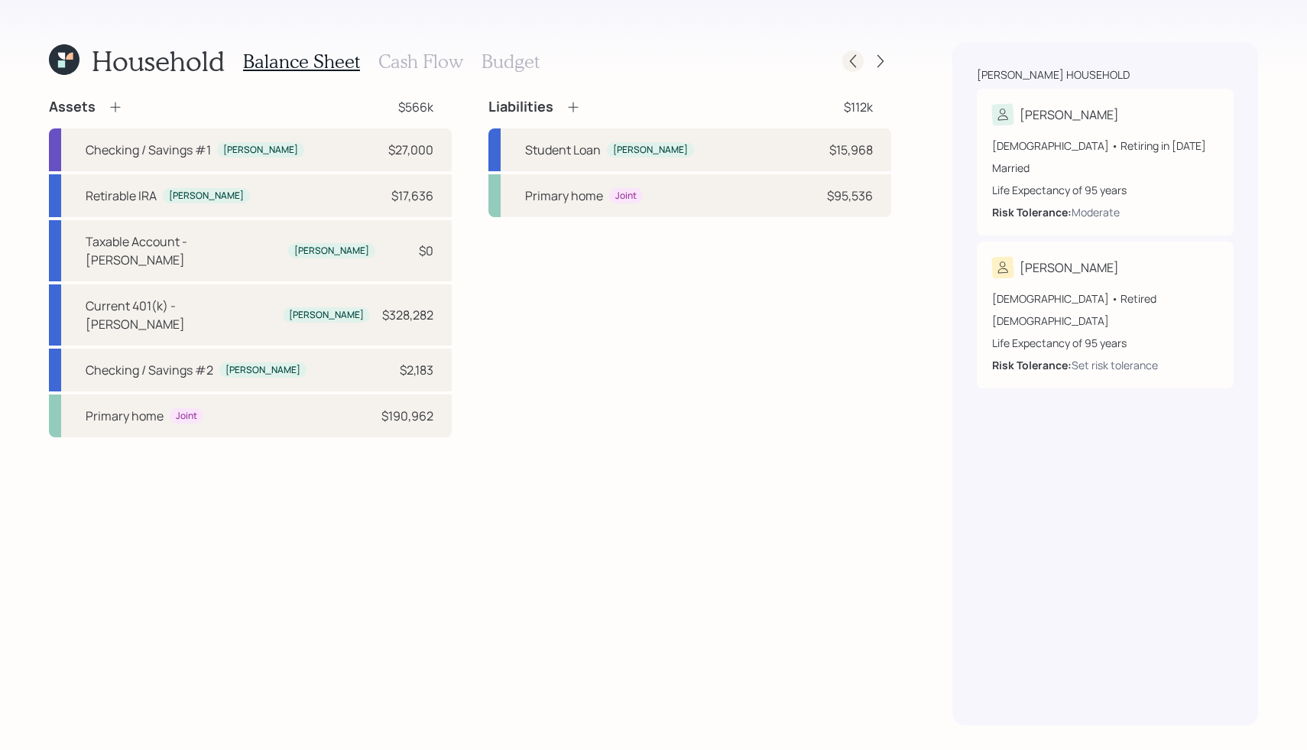
click at [861, 62] on div at bounding box center [853, 60] width 21 height 21
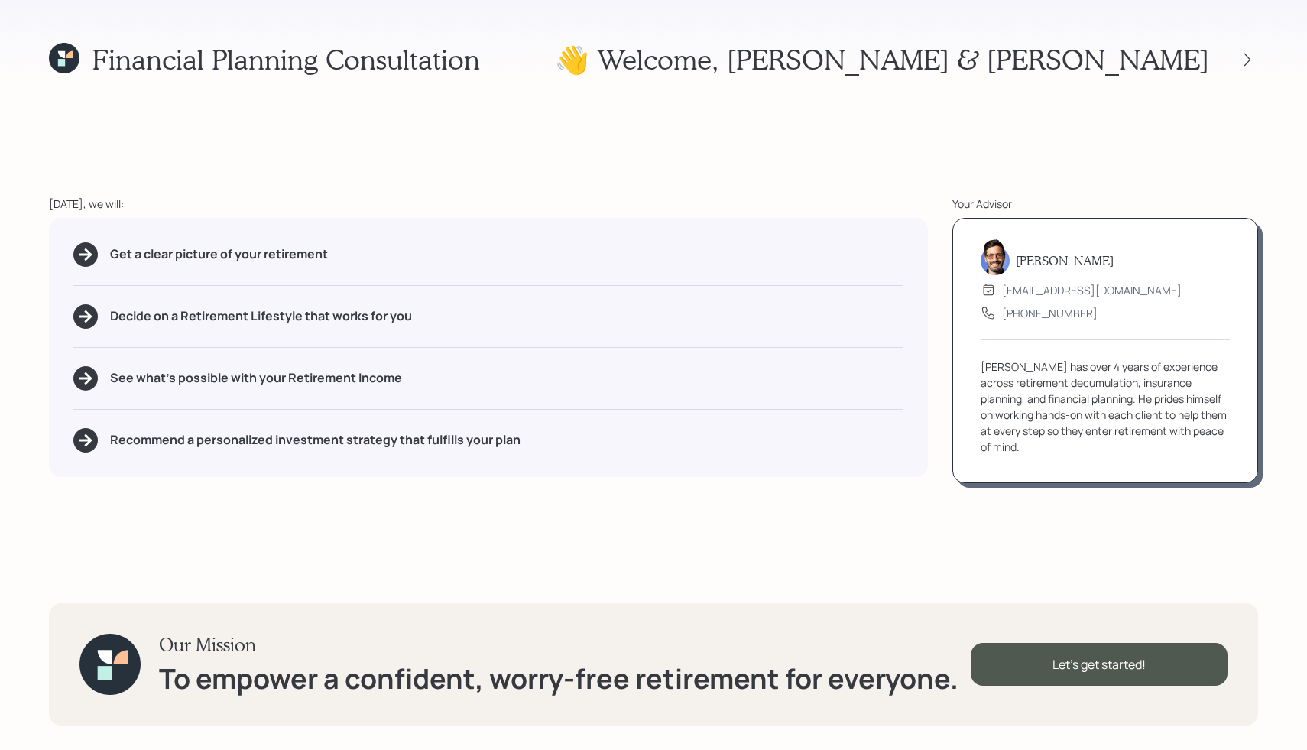
click at [44, 54] on div "Financial Planning Consultation 👋 Welcome , [PERSON_NAME] & [PERSON_NAME] [DATE…" at bounding box center [653, 375] width 1307 height 750
click at [64, 59] on icon at bounding box center [64, 58] width 31 height 31
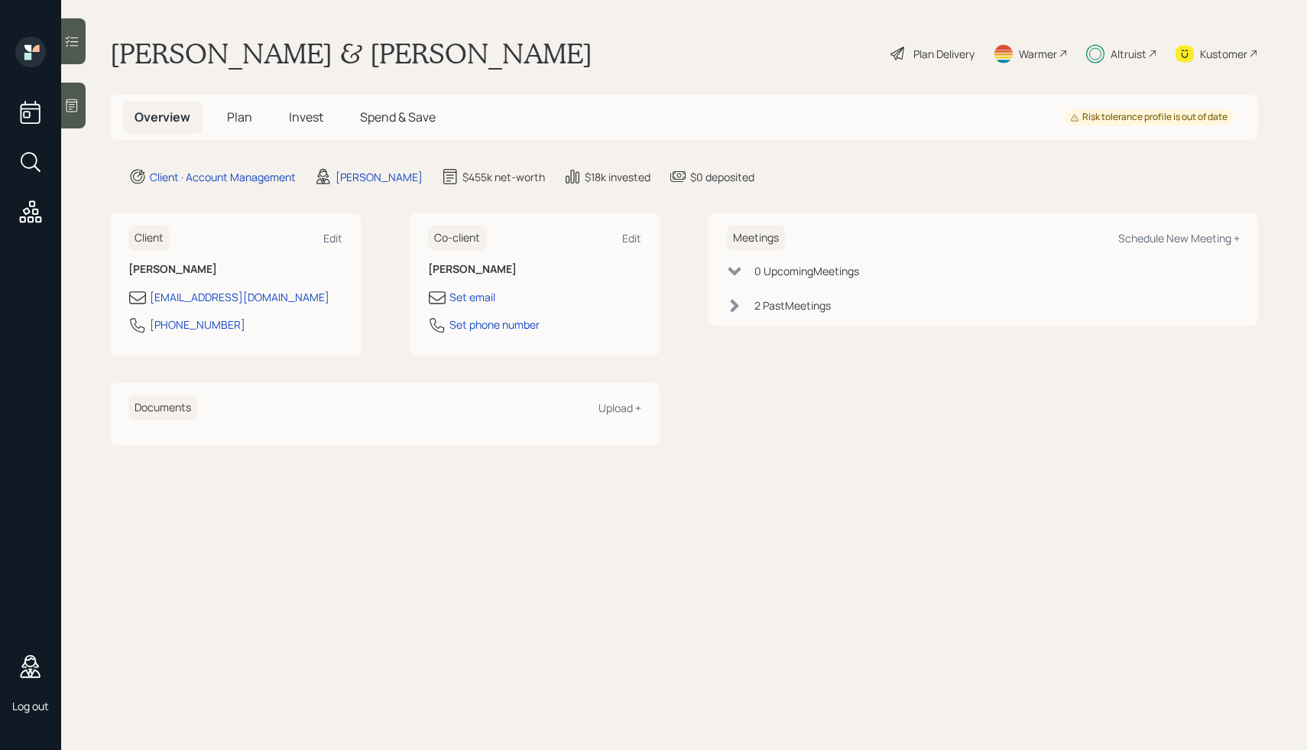
click at [232, 116] on span "Plan" at bounding box center [239, 117] width 25 height 17
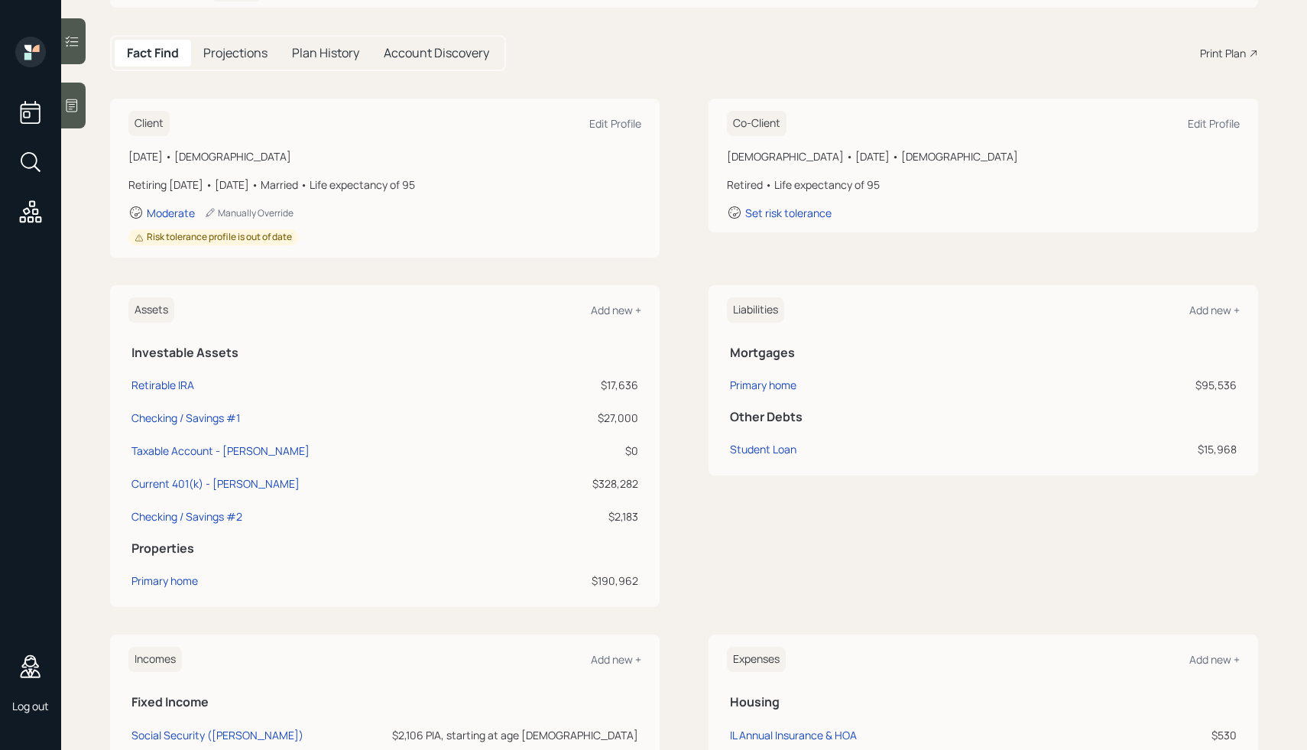
scroll to position [171, 0]
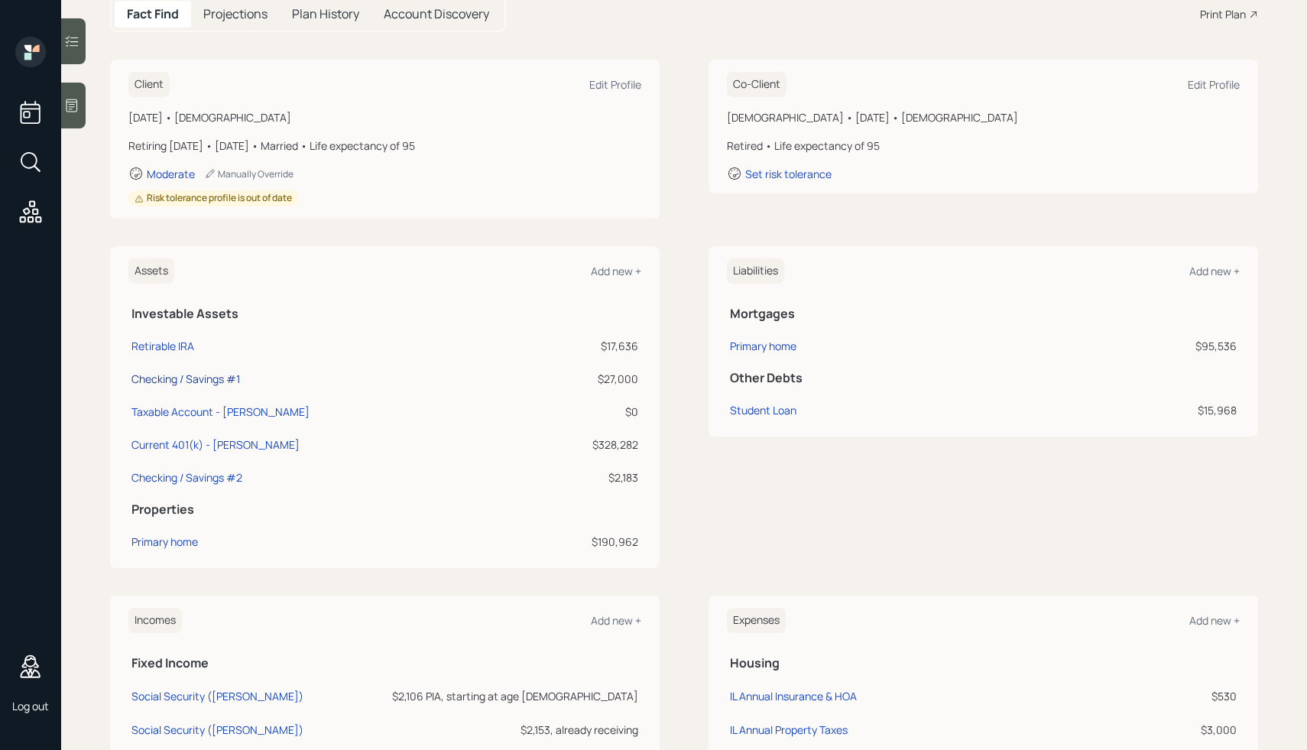
click at [196, 379] on div "Checking / Savings #1" at bounding box center [186, 379] width 109 height 16
select select "cash"
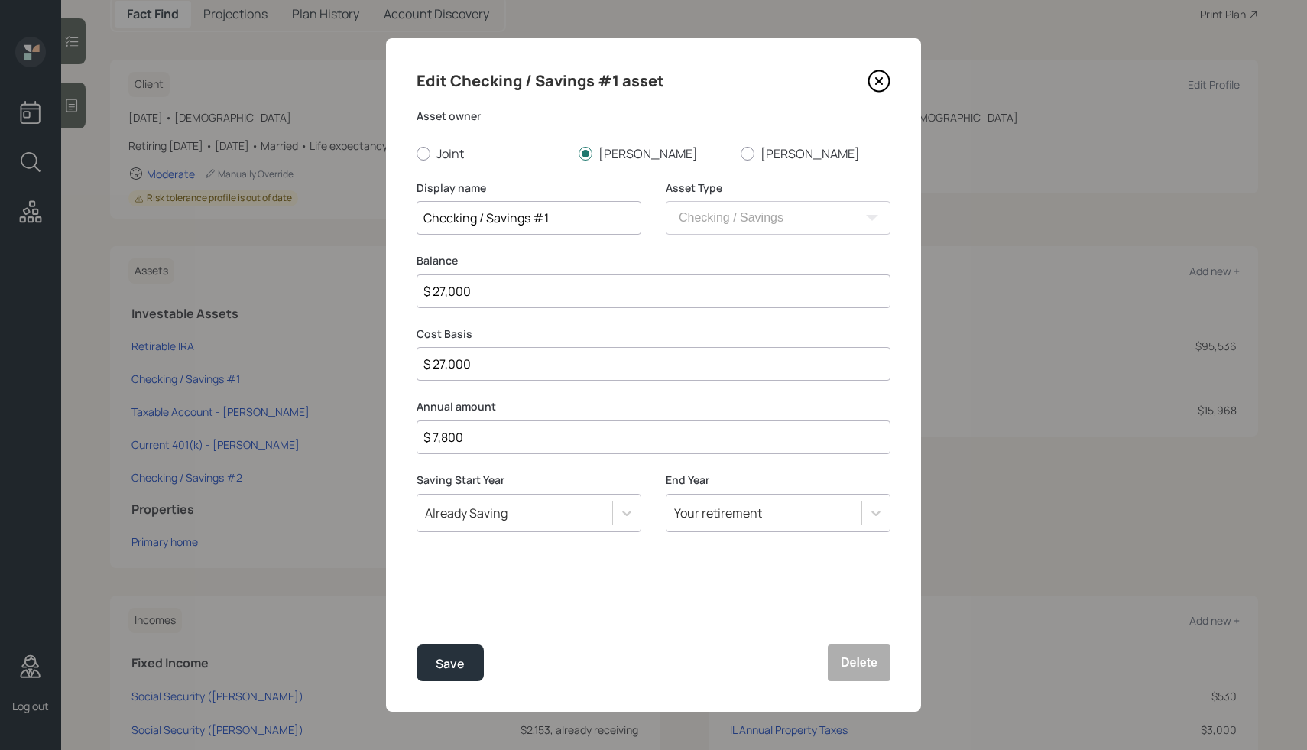
click at [567, 220] on input "Checking / Savings #1" at bounding box center [529, 218] width 225 height 34
type input "Checking / Savings #1"
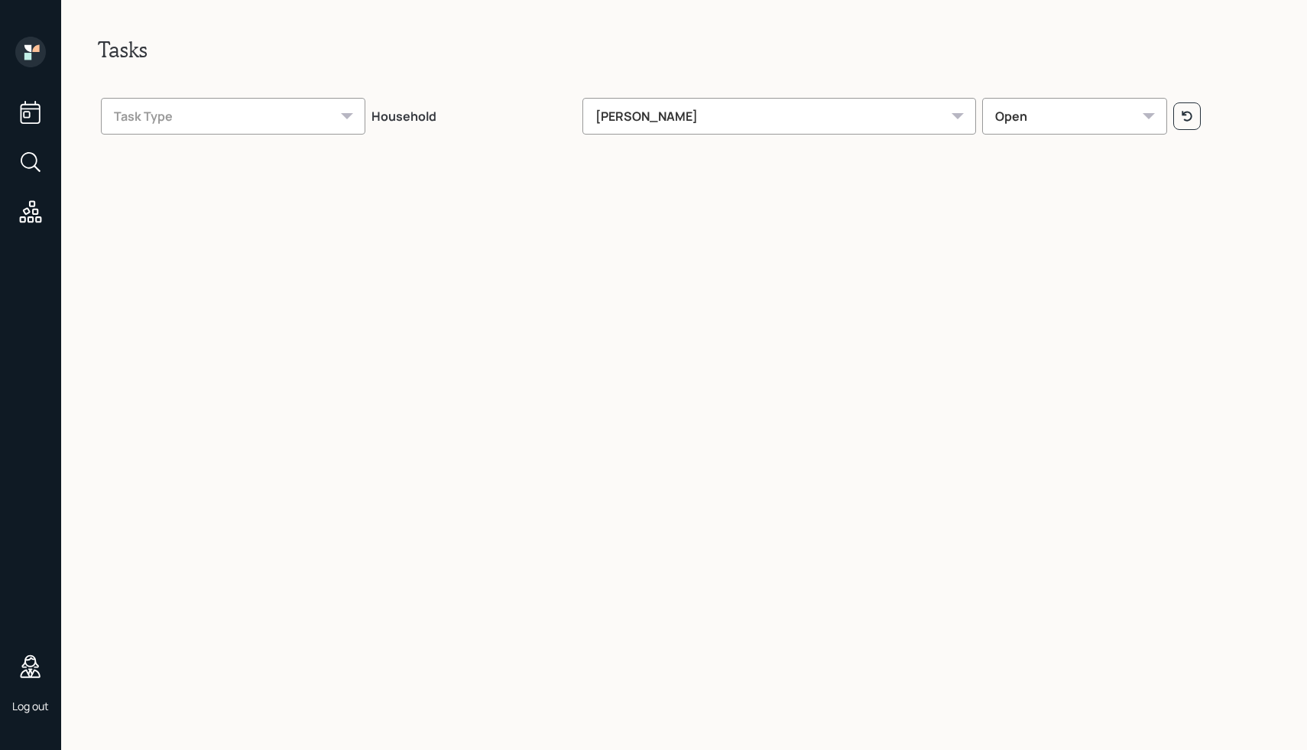
click at [580, 114] on th "Household" at bounding box center [474, 114] width 211 height 54
click at [713, 114] on div "[PERSON_NAME]" at bounding box center [780, 116] width 394 height 37
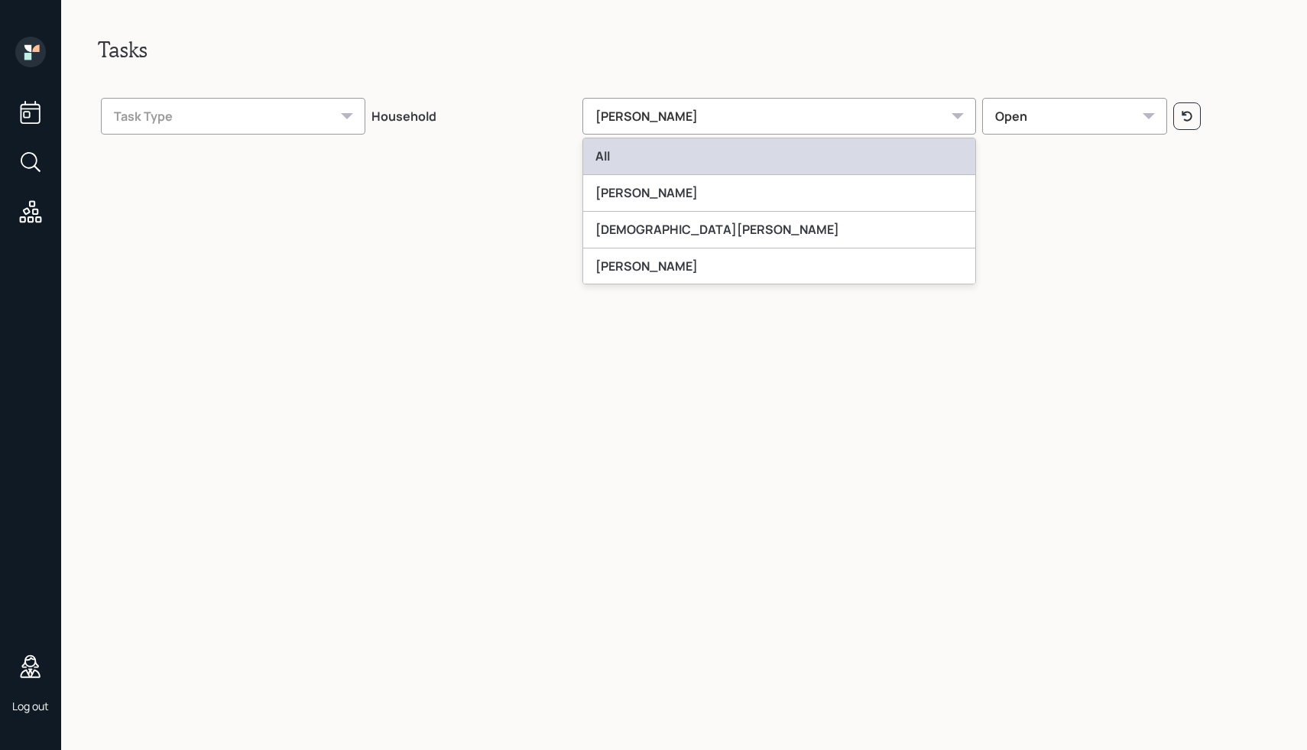
click at [691, 154] on div "All" at bounding box center [779, 156] width 392 height 37
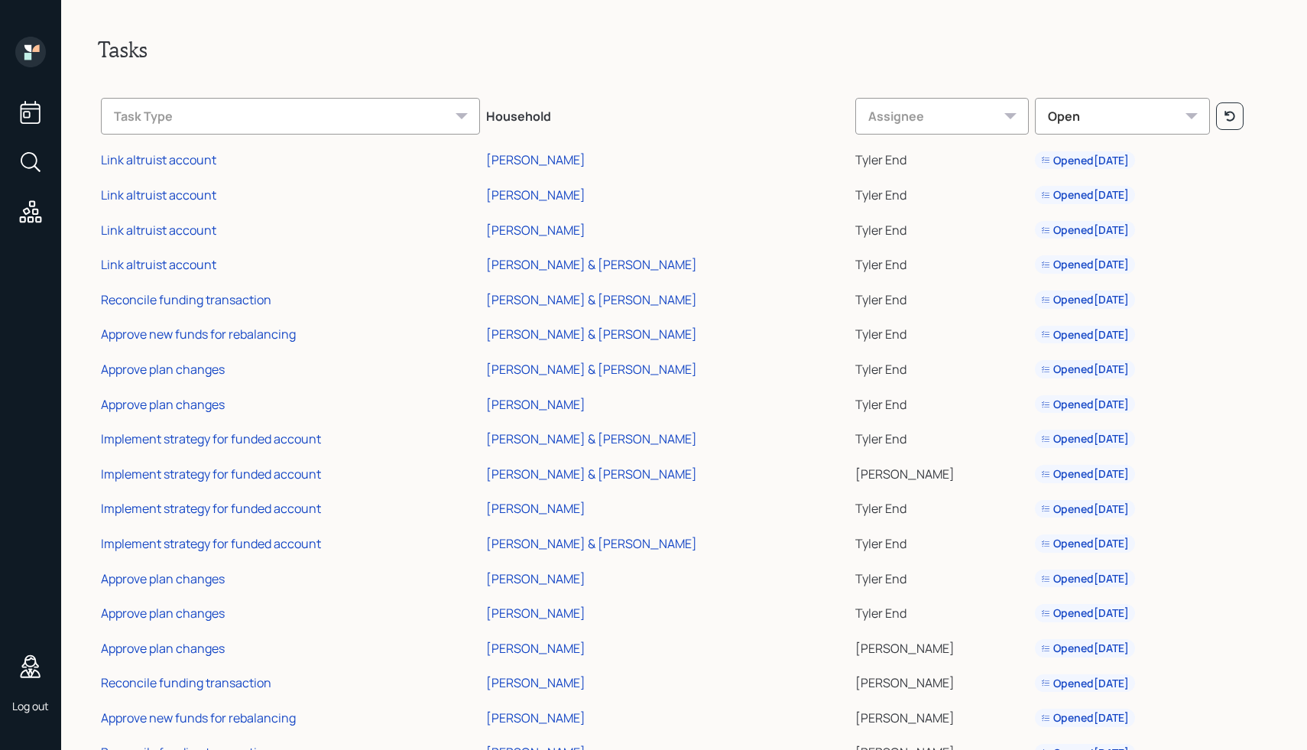
click at [463, 357] on td "Approve plan changes" at bounding box center [290, 366] width 385 height 35
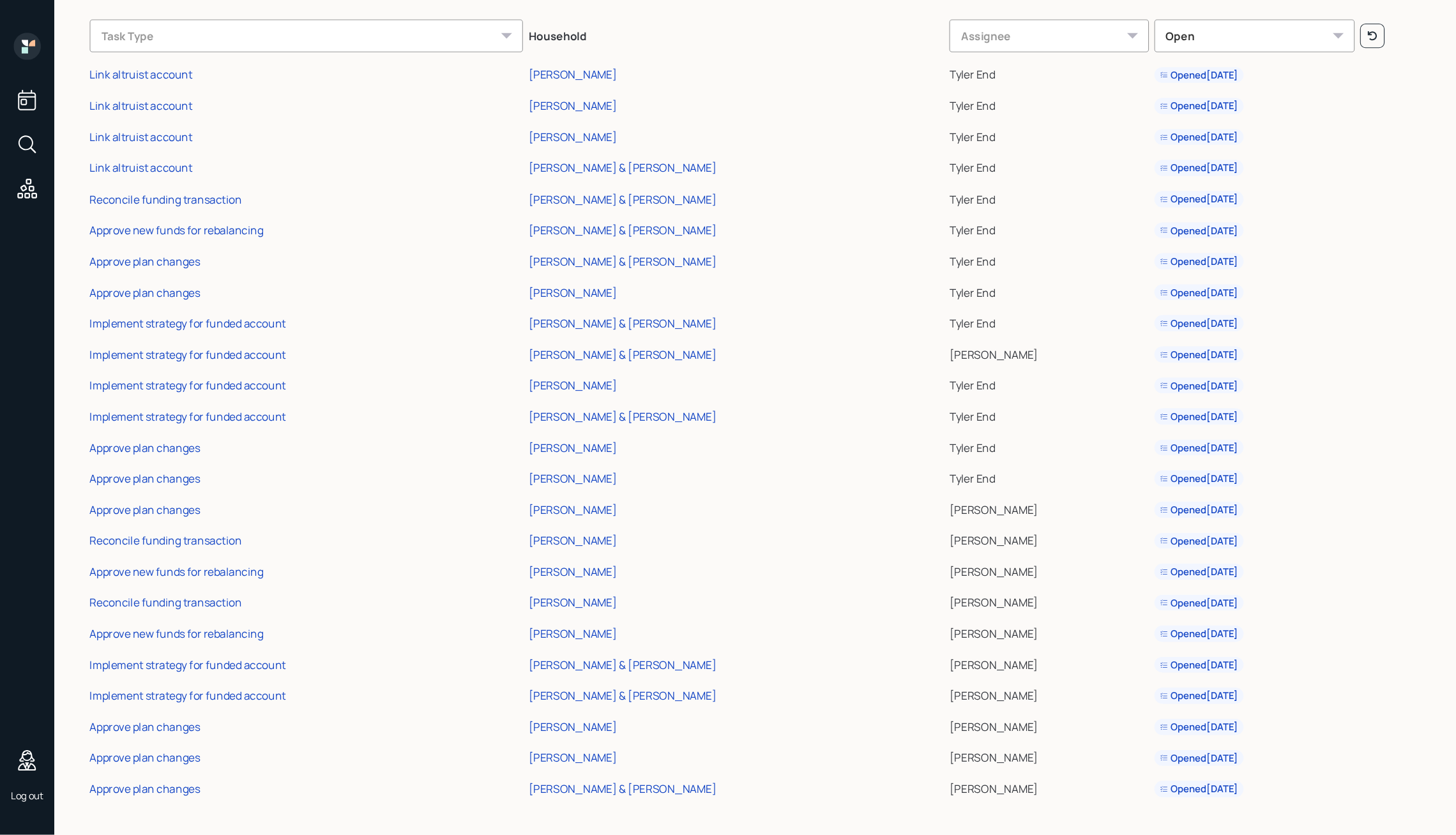
scroll to position [12, 0]
